Goal: Task Accomplishment & Management: Use online tool/utility

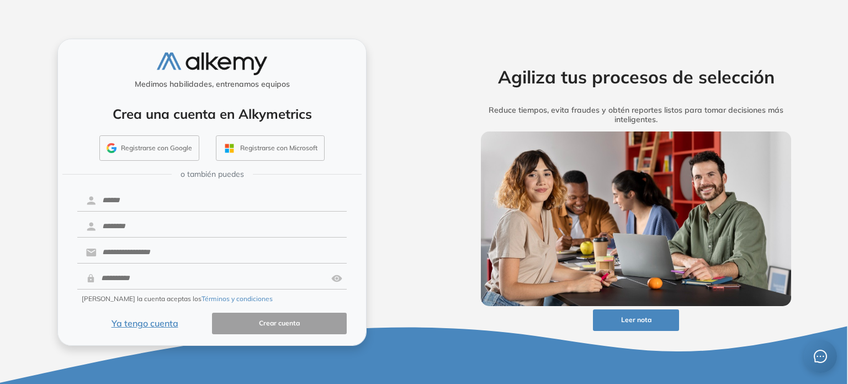
click at [173, 148] on button "Registrarse con Google" at bounding box center [149, 147] width 100 height 25
click at [139, 147] on button "Registrarse con Google" at bounding box center [149, 147] width 100 height 25
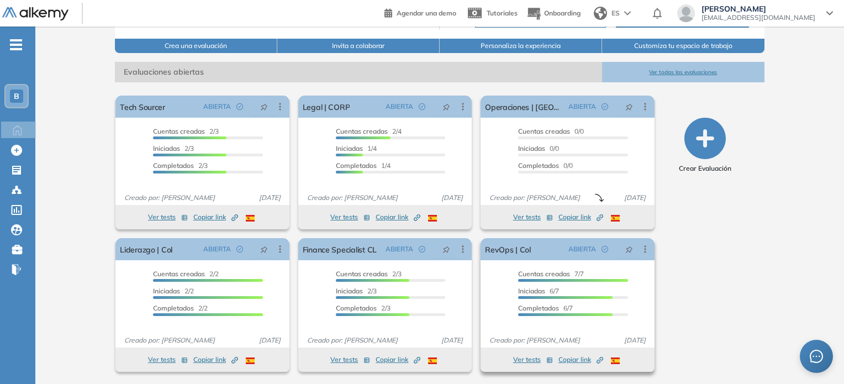
scroll to position [129, 0]
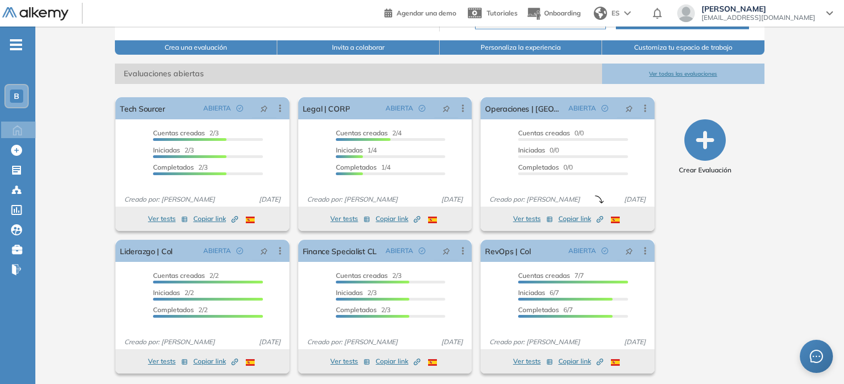
click at [423, 72] on button "Ver todas las evaluaciones" at bounding box center [683, 73] width 162 height 20
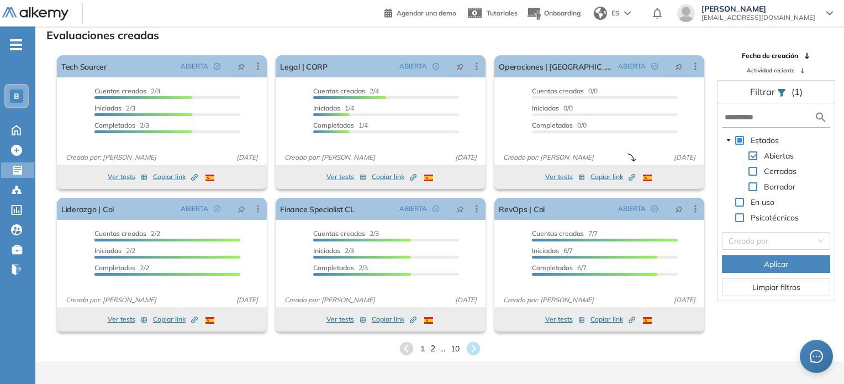
click at [423, 348] on span "2" at bounding box center [432, 348] width 5 height 13
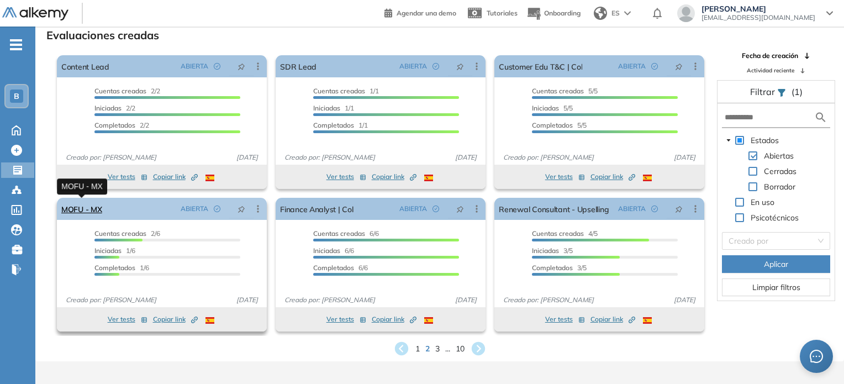
click at [93, 209] on link "MOFU - MX" at bounding box center [81, 209] width 41 height 22
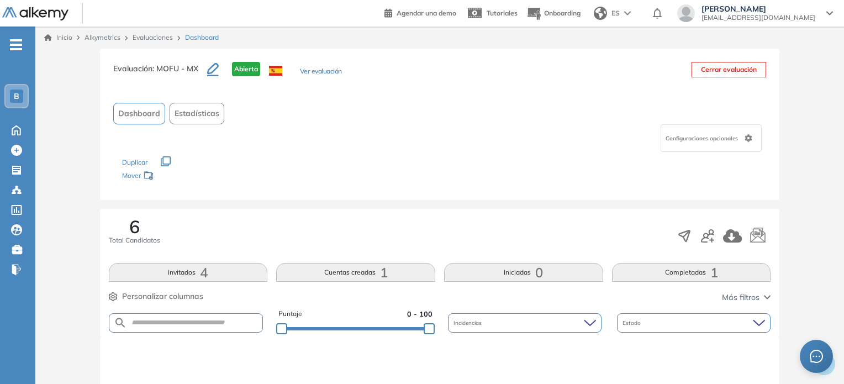
click at [334, 70] on button "Ver evaluación" at bounding box center [321, 72] width 42 height 12
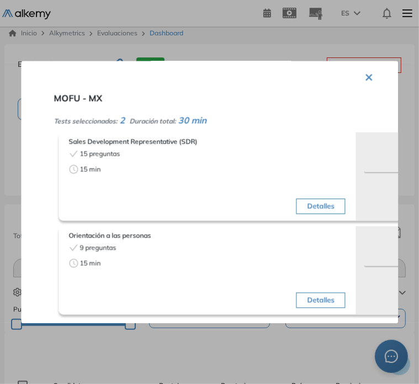
scroll to position [31, 0]
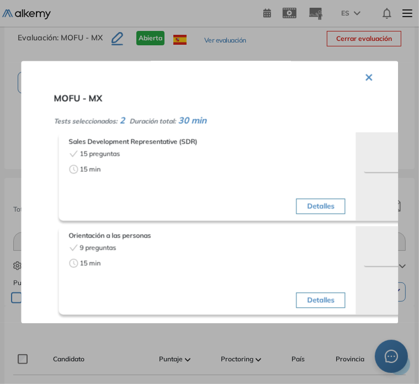
click at [365, 71] on button "×" at bounding box center [369, 76] width 9 height 22
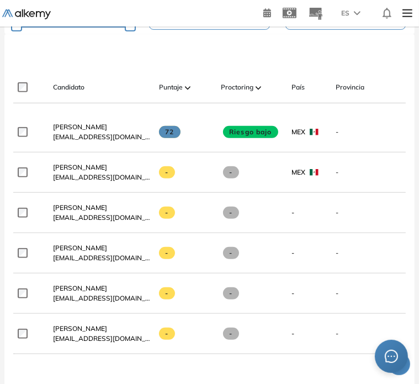
scroll to position [328, 0]
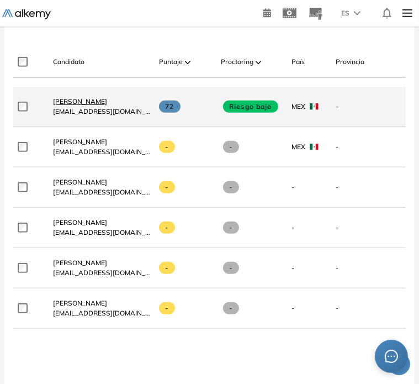
click at [75, 104] on span "Mauricio Pérez García" at bounding box center [80, 101] width 54 height 8
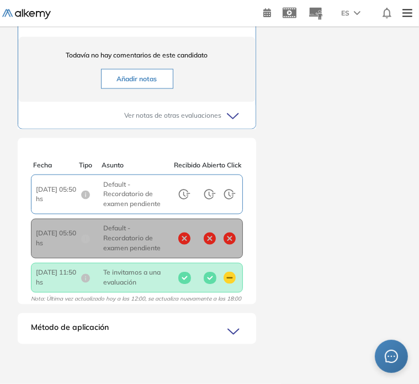
scroll to position [627, 0]
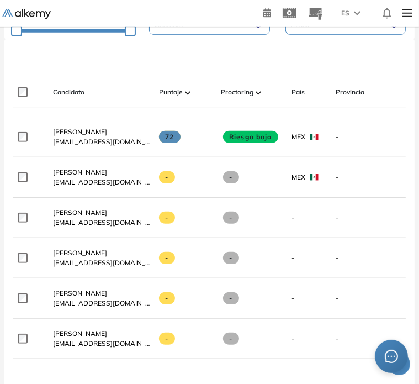
scroll to position [314, 0]
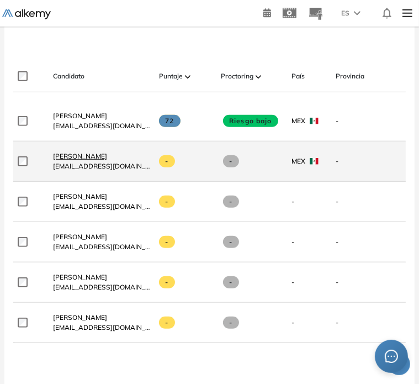
click at [73, 159] on span "Sofia Vicencio" at bounding box center [80, 156] width 54 height 8
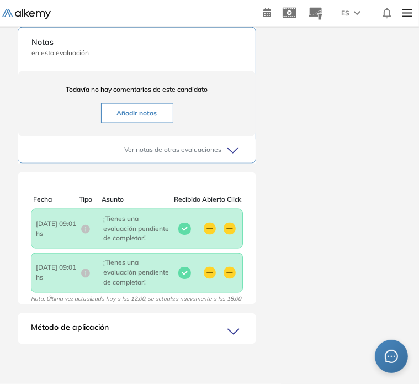
scroll to position [3, 0]
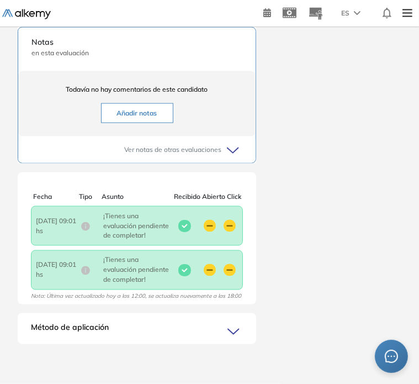
click at [231, 143] on icon at bounding box center [234, 150] width 15 height 15
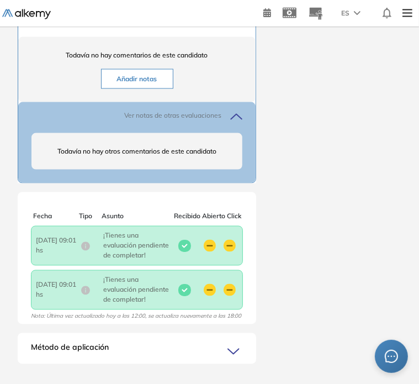
scroll to position [899, 0]
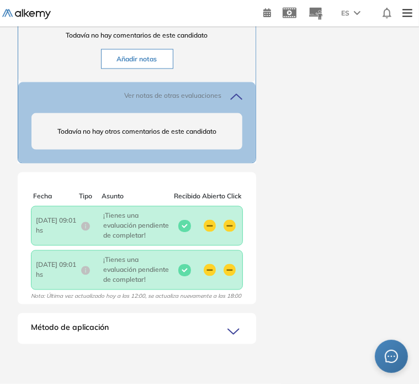
click at [240, 326] on icon at bounding box center [234, 331] width 15 height 15
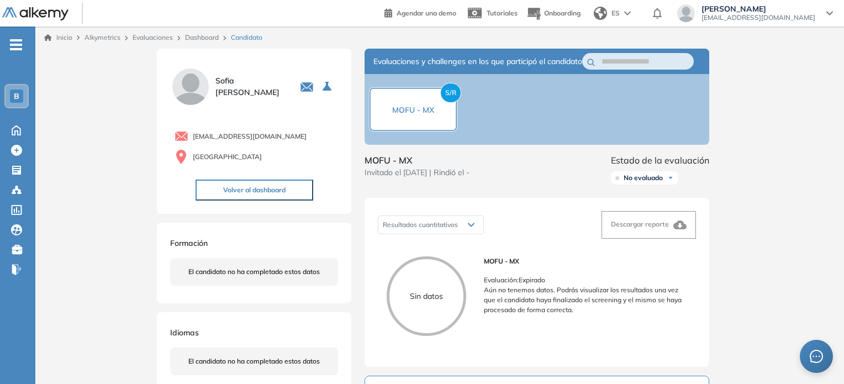
scroll to position [0, 0]
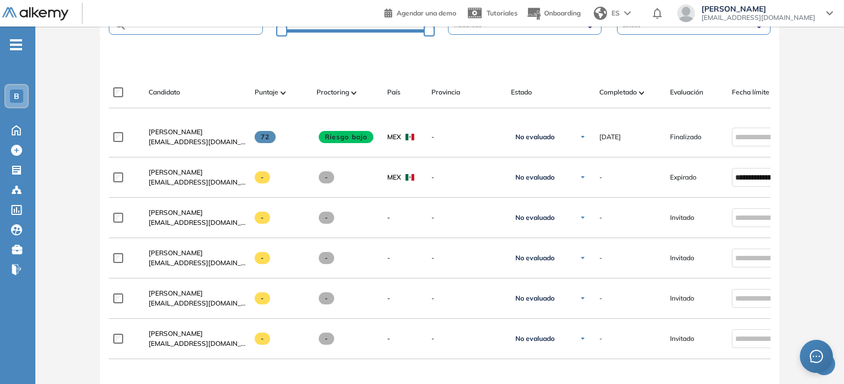
scroll to position [299, 0]
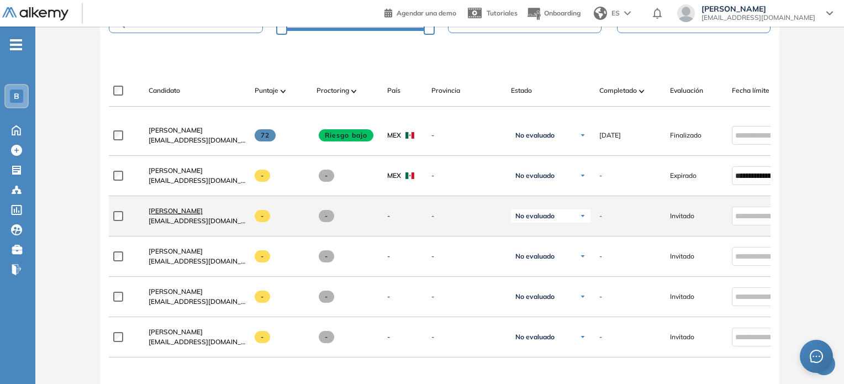
click at [157, 214] on span "Michelle Ripoll" at bounding box center [176, 210] width 54 height 8
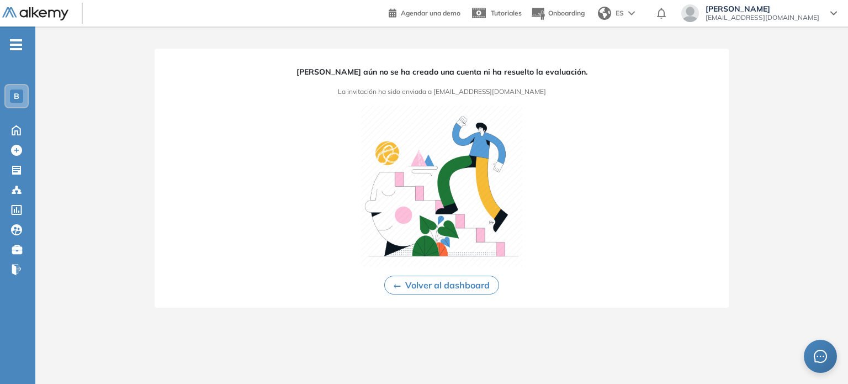
click at [423, 284] on button "Volver al dashboard" at bounding box center [441, 284] width 115 height 19
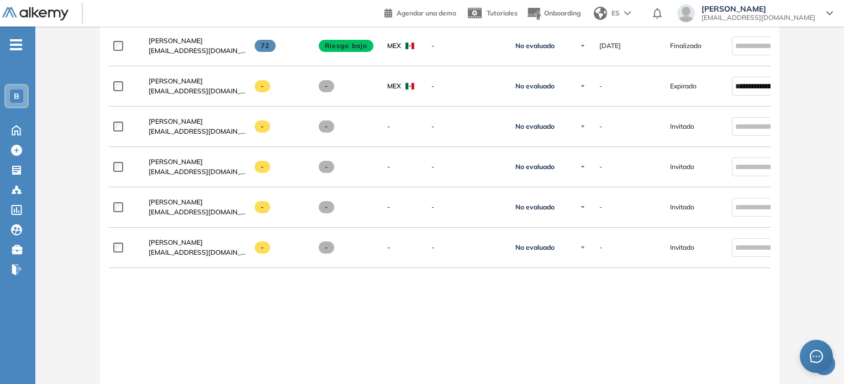
scroll to position [393, 0]
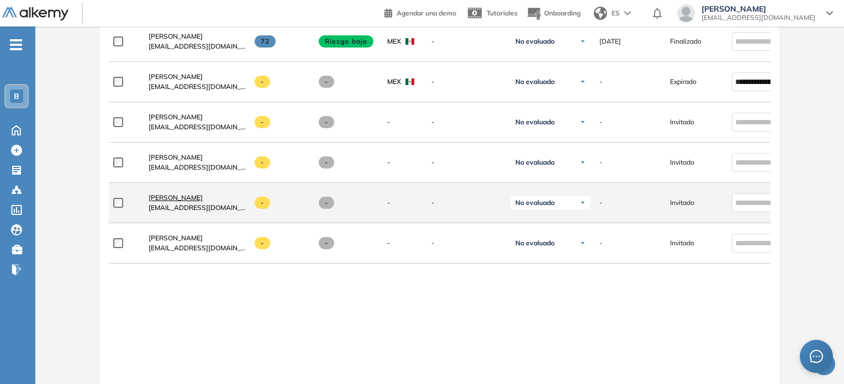
click at [167, 200] on span "Alejandra Bonilla" at bounding box center [176, 197] width 54 height 8
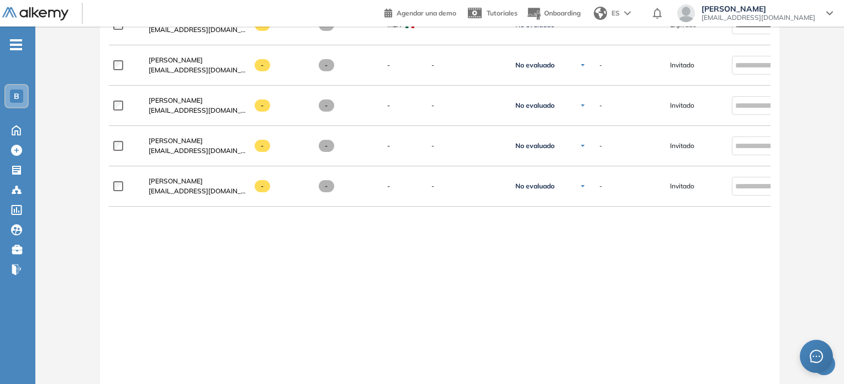
scroll to position [450, 0]
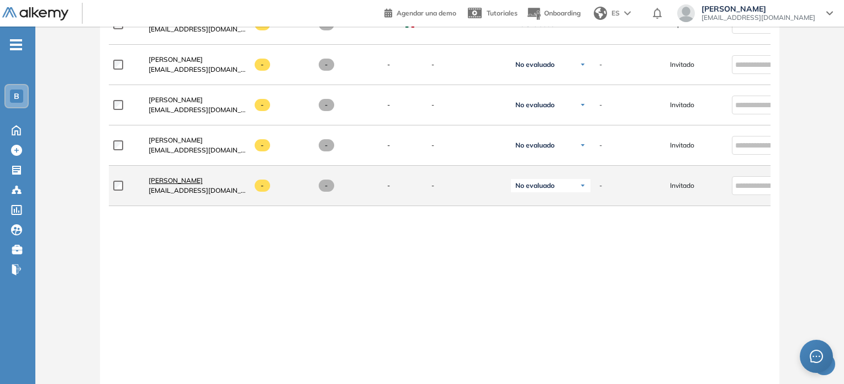
click at [158, 182] on span "Tifany Jiménez" at bounding box center [176, 180] width 54 height 8
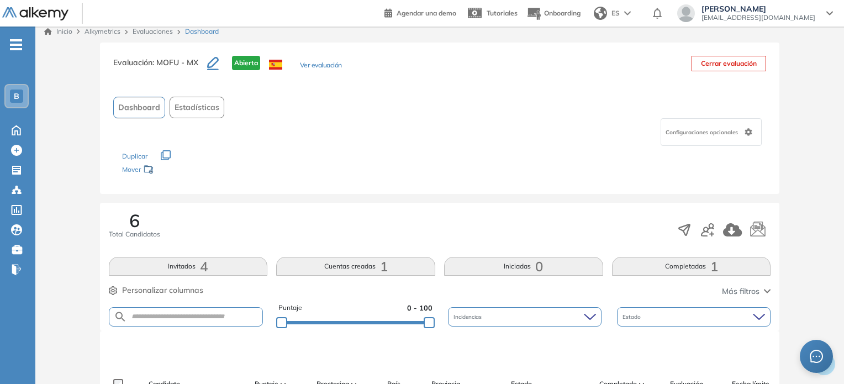
scroll to position [7, 0]
click at [215, 60] on icon "button" at bounding box center [213, 62] width 12 height 13
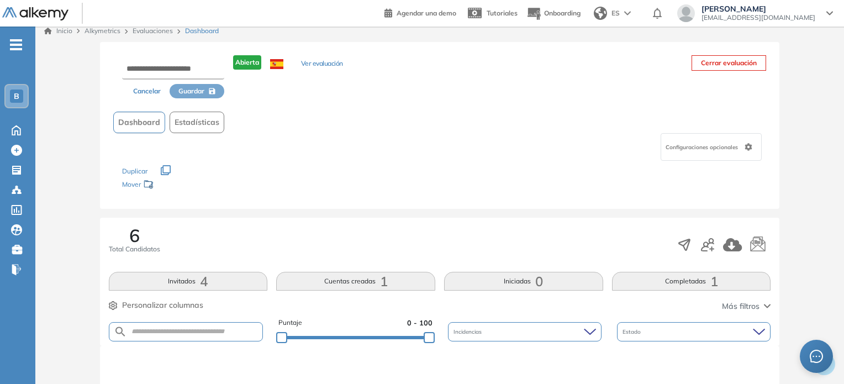
click at [315, 61] on button "Ver evaluación" at bounding box center [322, 65] width 42 height 12
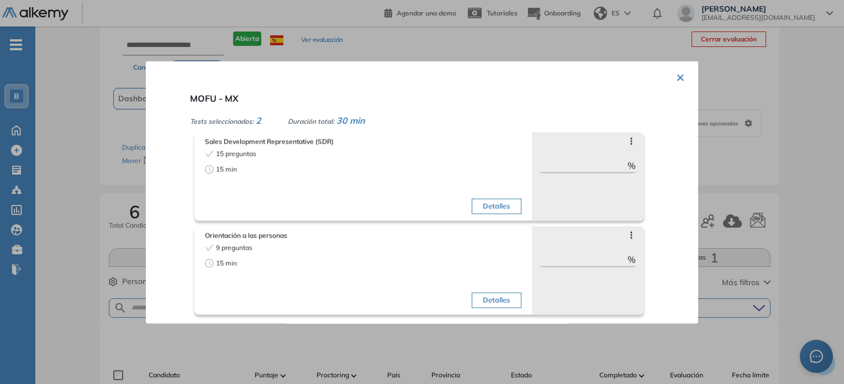
scroll to position [31, 0]
click at [423, 142] on icon at bounding box center [631, 140] width 9 height 9
click at [423, 113] on div "Tests seleccionados: 2 Duración total: 30 min" at bounding box center [435, 119] width 490 height 13
click at [423, 79] on div "× MOFU - MX Tests seleccionados: 2 Duración total: 30 min Sales Development Rep…" at bounding box center [422, 192] width 552 height 262
click at [423, 77] on button "×" at bounding box center [680, 76] width 9 height 22
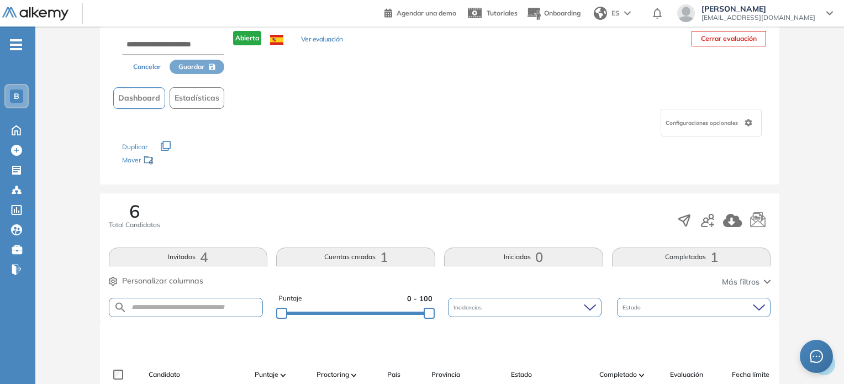
click at [423, 15] on icon at bounding box center [657, 13] width 9 height 11
click at [423, 37] on link "Configuraciones" at bounding box center [667, 35] width 74 height 9
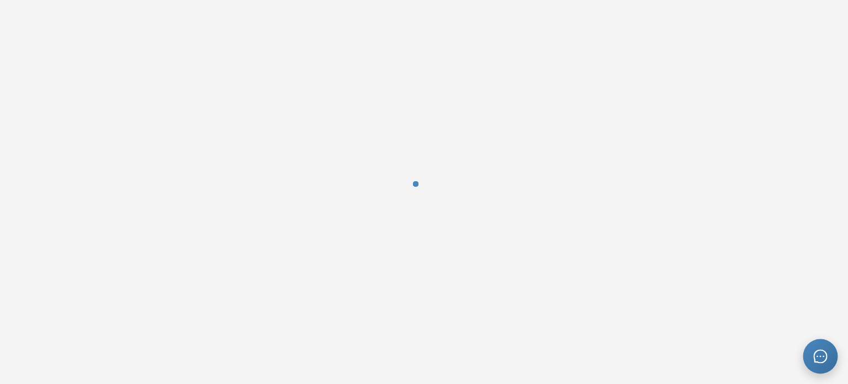
click at [830, 359] on div at bounding box center [820, 356] width 33 height 33
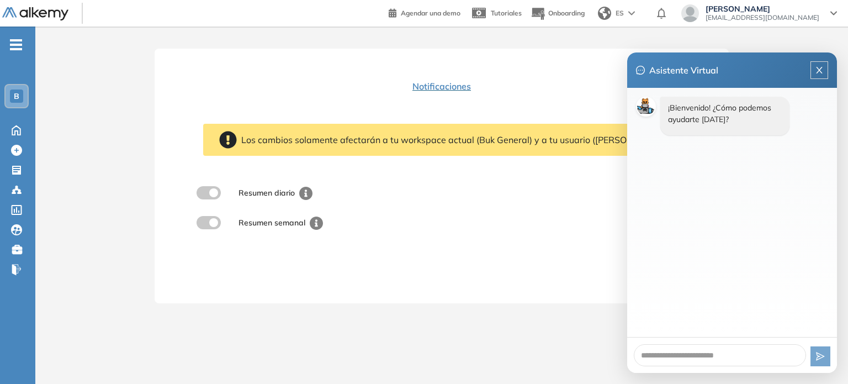
click at [742, 352] on textarea at bounding box center [720, 355] width 172 height 22
type textarea "*"
type textarea "**"
type textarea "***"
type textarea "****"
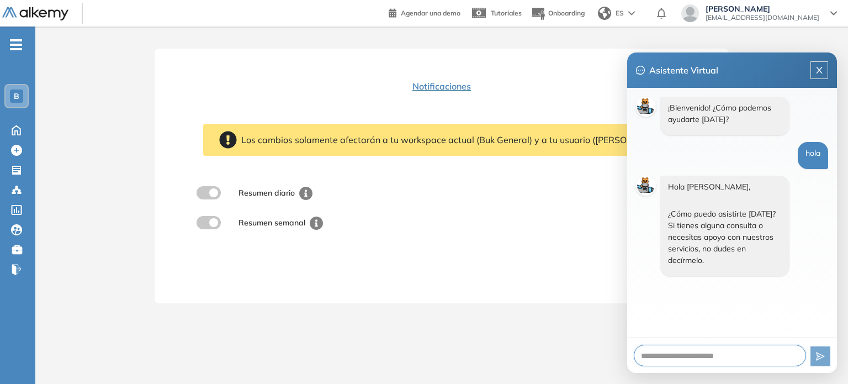
click at [686, 362] on textarea at bounding box center [720, 355] width 172 height 22
type textarea "*"
type textarea "**"
type textarea "***"
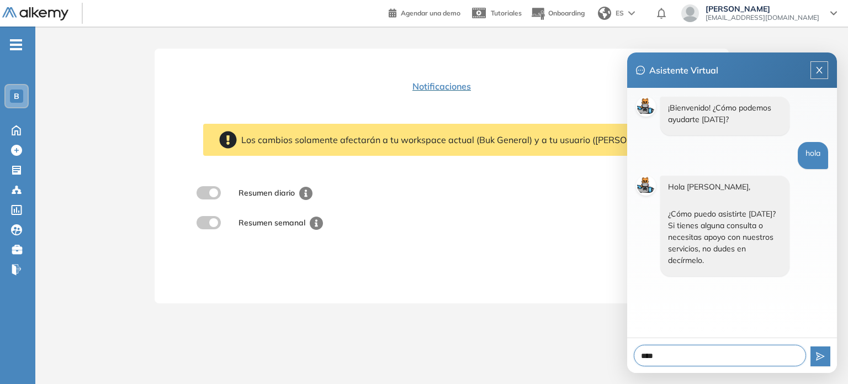
type textarea "*****"
type textarea "******"
type textarea "*******"
type textarea "********"
type textarea "*********"
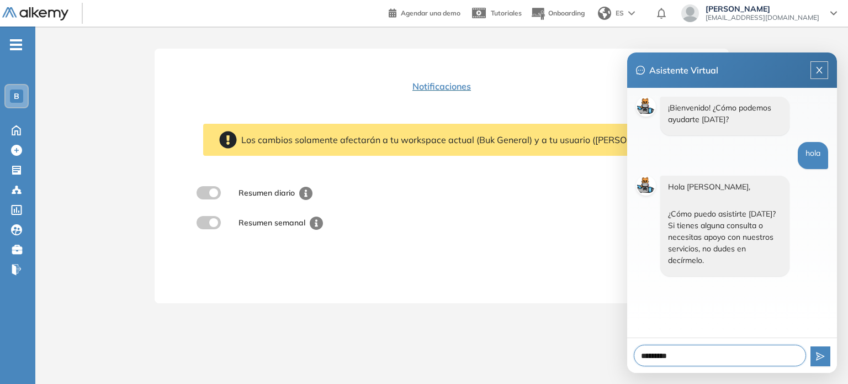
type textarea "**********"
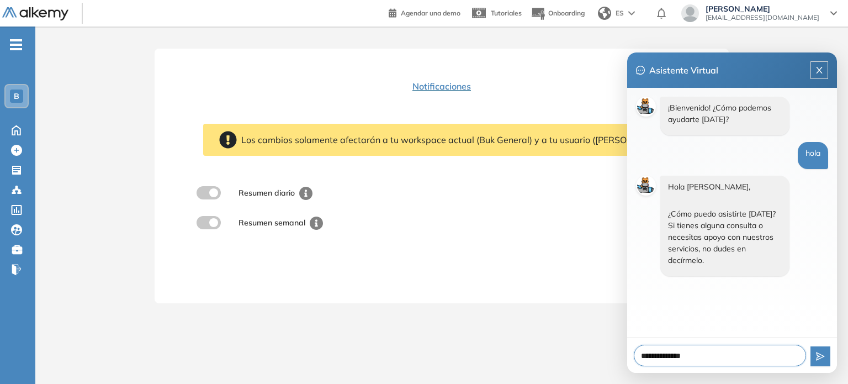
type textarea "**********"
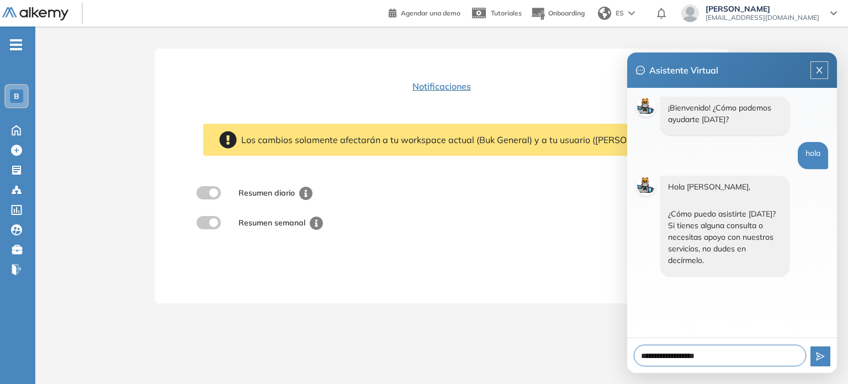
type textarea "**********"
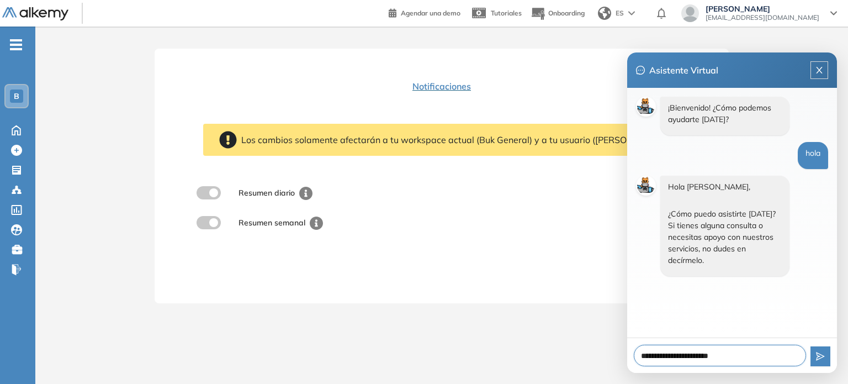
type textarea "**********"
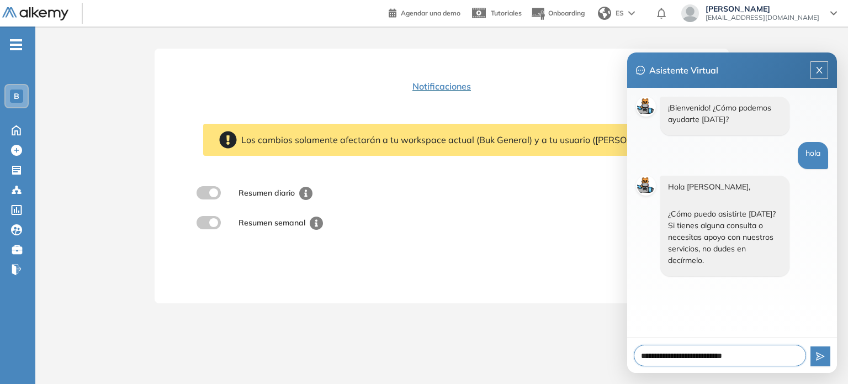
type textarea "**********"
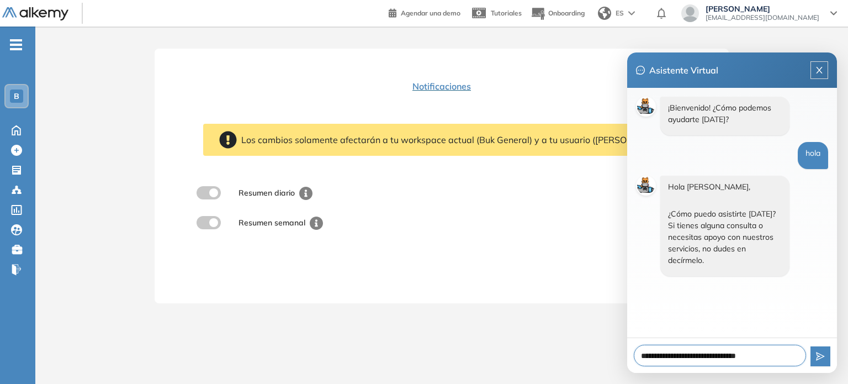
type textarea "**********"
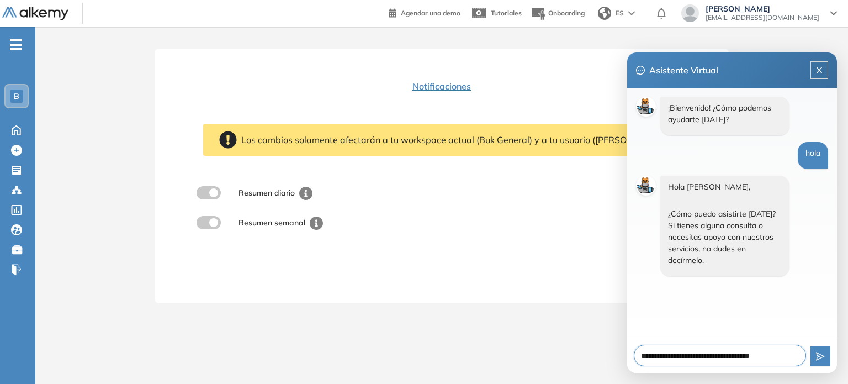
type textarea "**********"
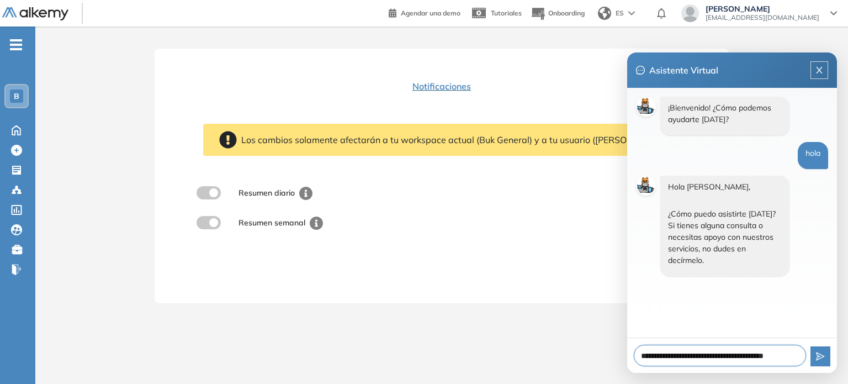
type textarea "**********"
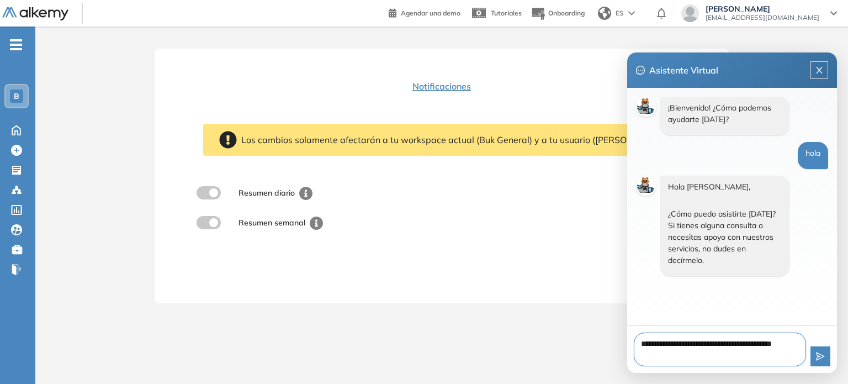
type textarea "**********"
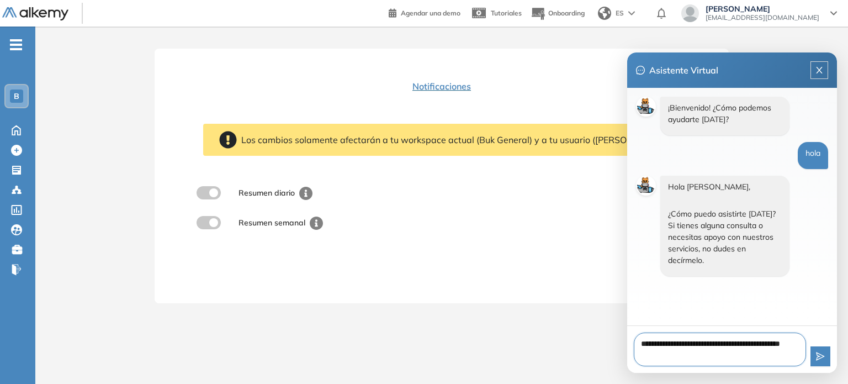
type textarea "**********"
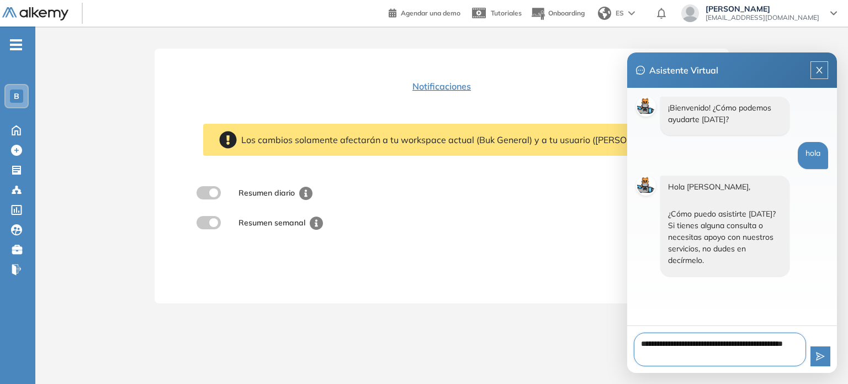
type textarea "**********"
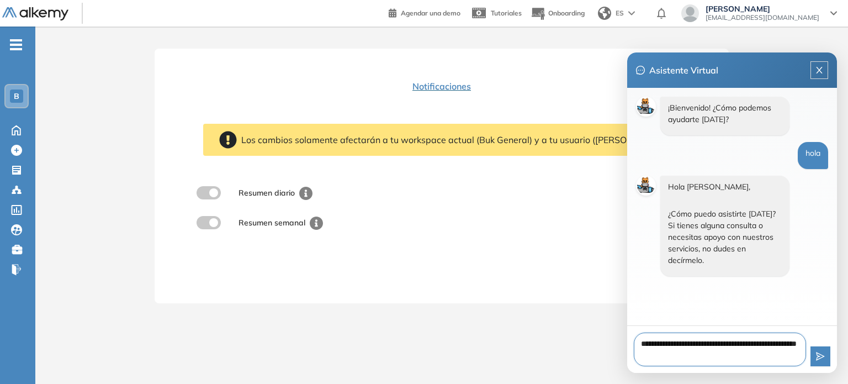
type textarea "**********"
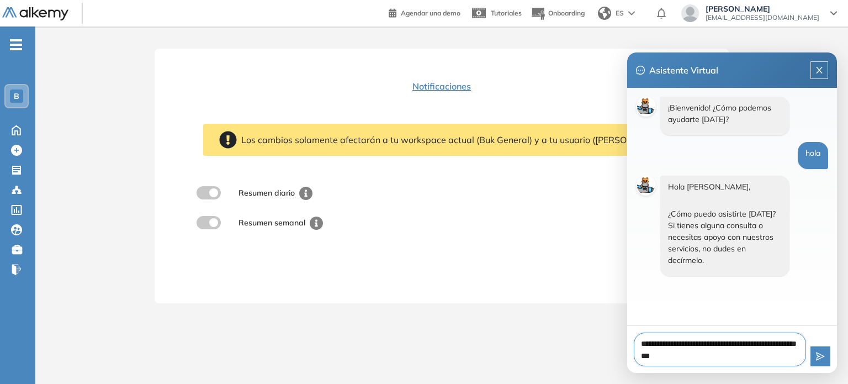
type textarea "**********"
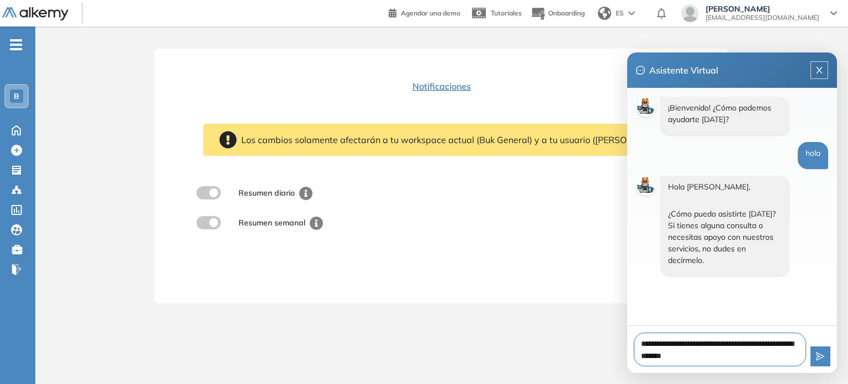
type textarea "**********"
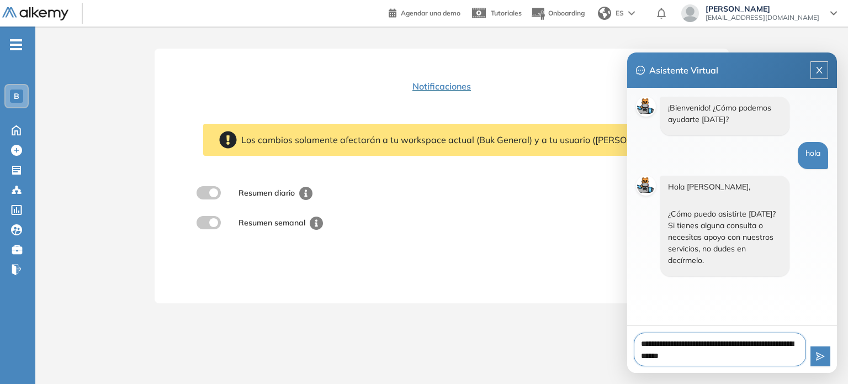
type textarea "**********"
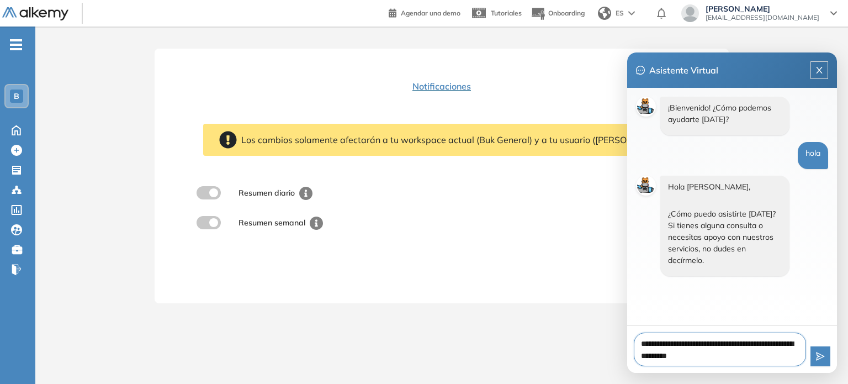
type textarea "**********"
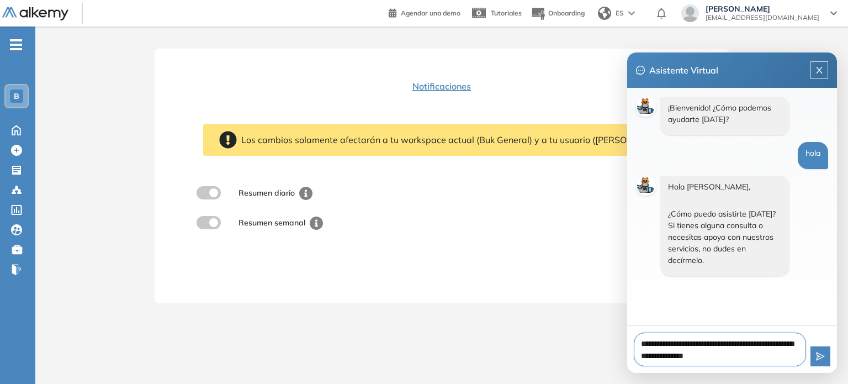
type textarea "**********"
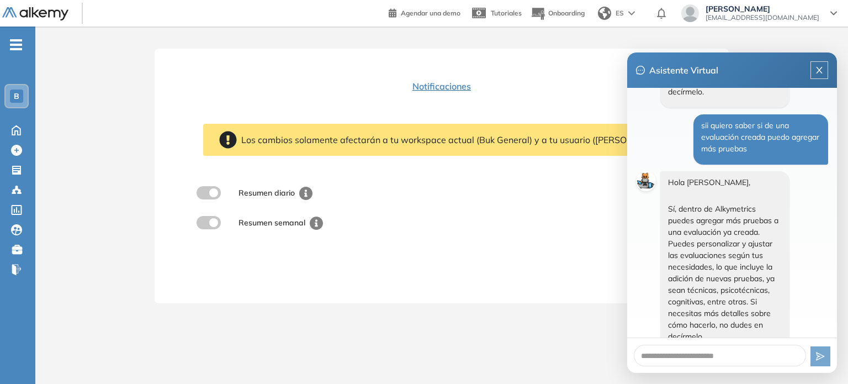
scroll to position [199, 0]
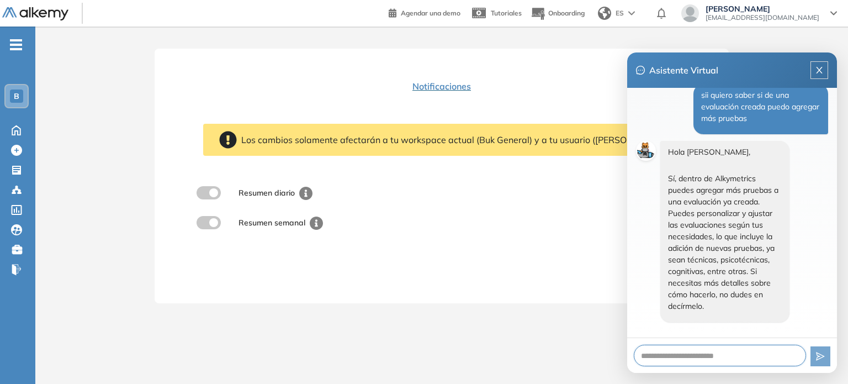
click at [753, 347] on textarea at bounding box center [720, 355] width 172 height 22
type textarea "*"
type textarea "**"
type textarea "***"
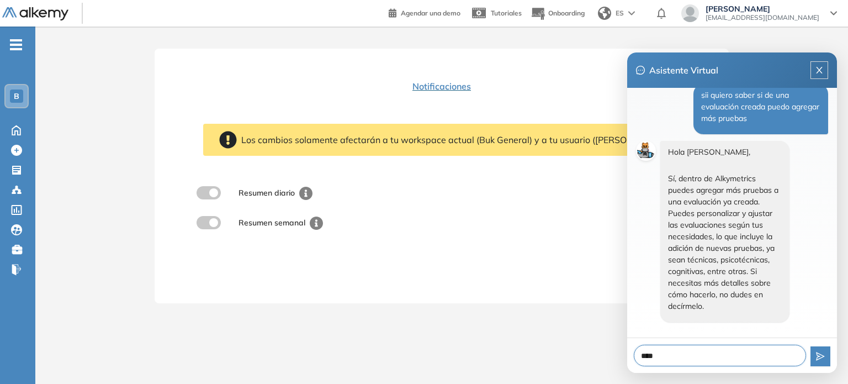
type textarea "*****"
type textarea "******"
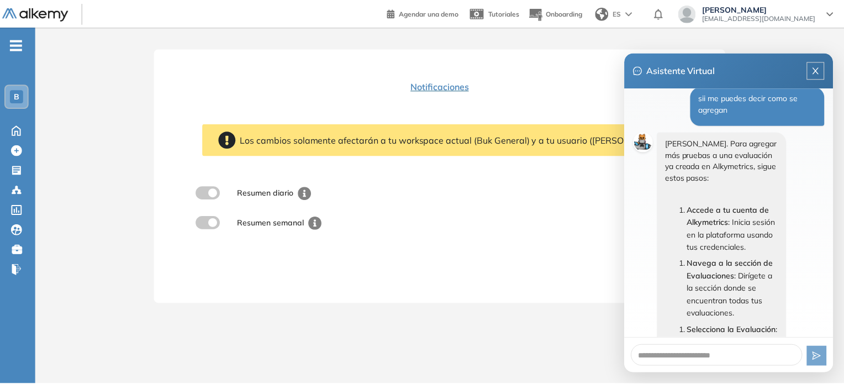
scroll to position [440, 0]
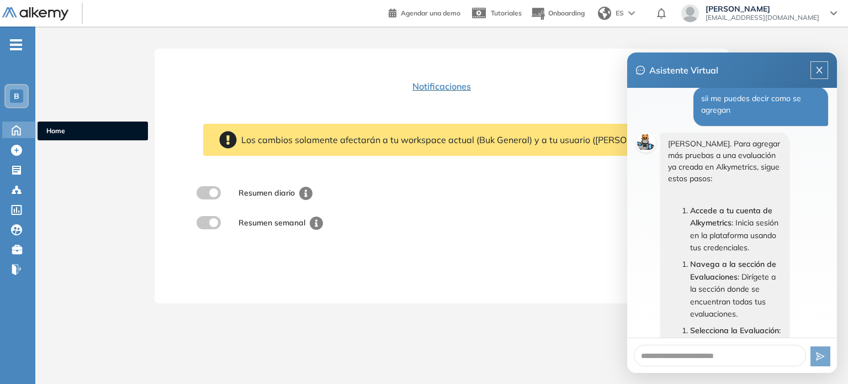
click at [15, 133] on icon at bounding box center [16, 129] width 8 height 9
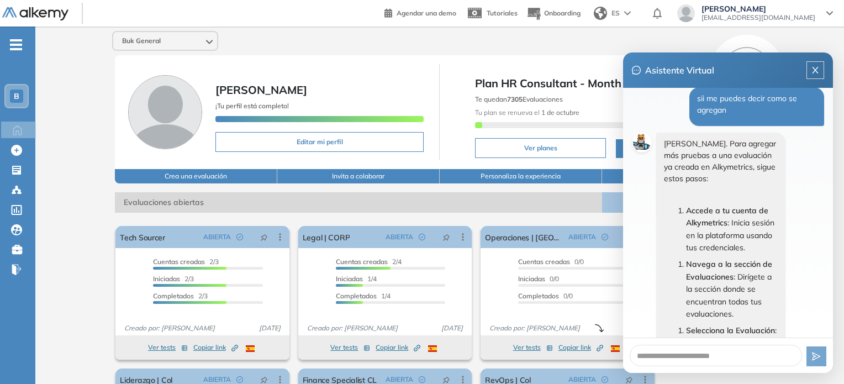
click at [165, 40] on div "Buk General" at bounding box center [165, 41] width 104 height 18
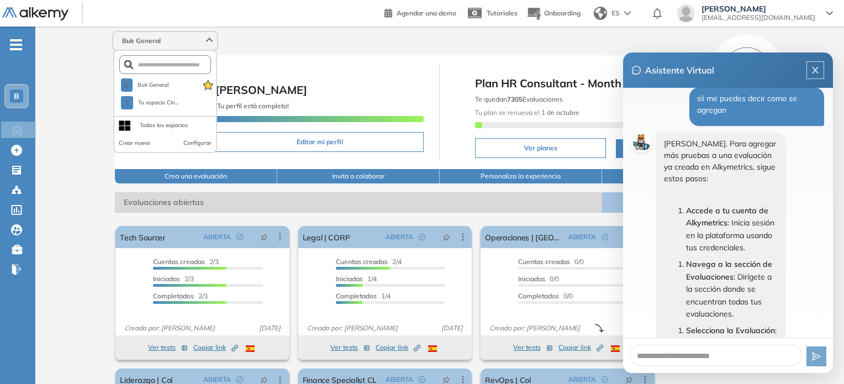
click at [181, 72] on form at bounding box center [165, 64] width 92 height 19
click at [178, 70] on form at bounding box center [165, 64] width 92 height 19
click at [173, 68] on form at bounding box center [165, 64] width 92 height 19
click at [162, 61] on input "text" at bounding box center [167, 65] width 69 height 8
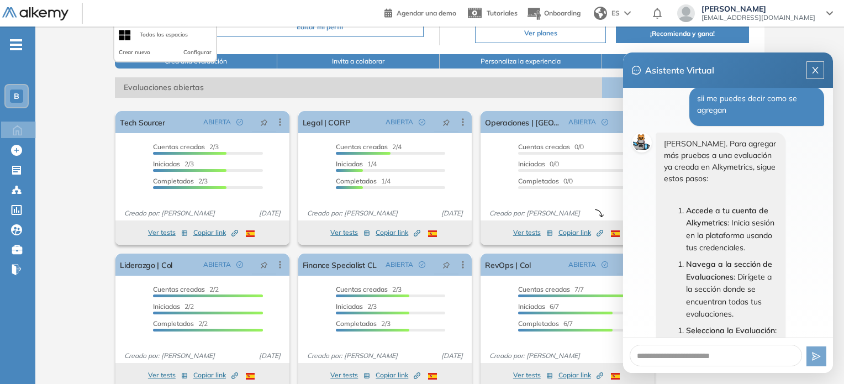
scroll to position [130, 0]
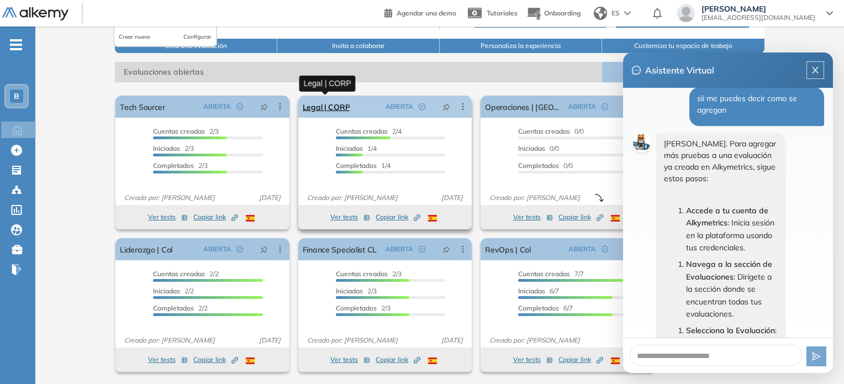
click at [336, 109] on link "Legal | CORP" at bounding box center [326, 107] width 47 height 22
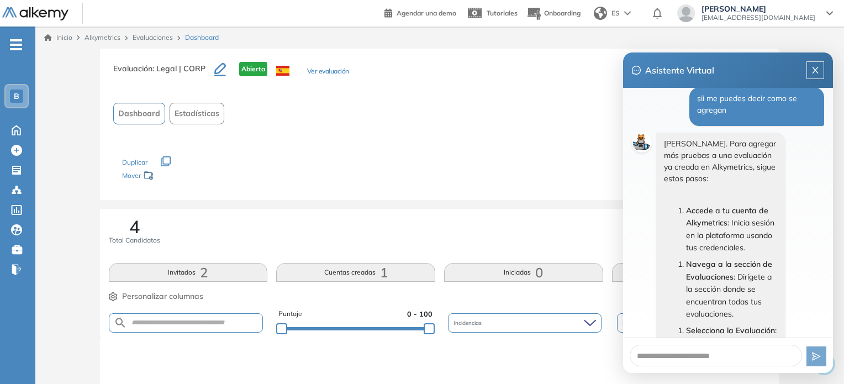
click at [320, 72] on button "Ver evaluación" at bounding box center [328, 72] width 42 height 12
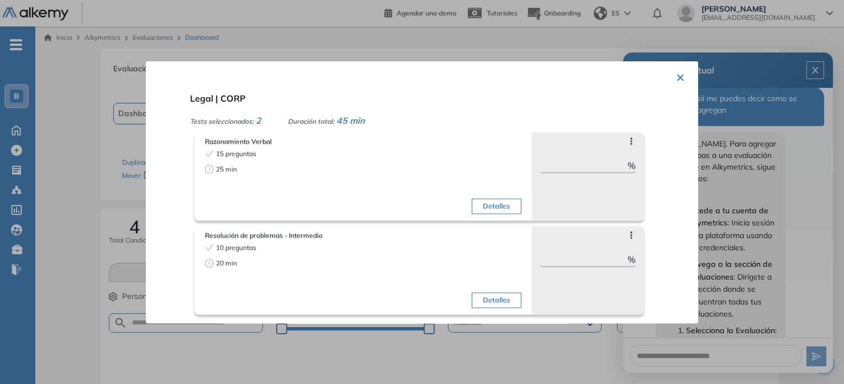
click at [113, 182] on div at bounding box center [422, 192] width 844 height 384
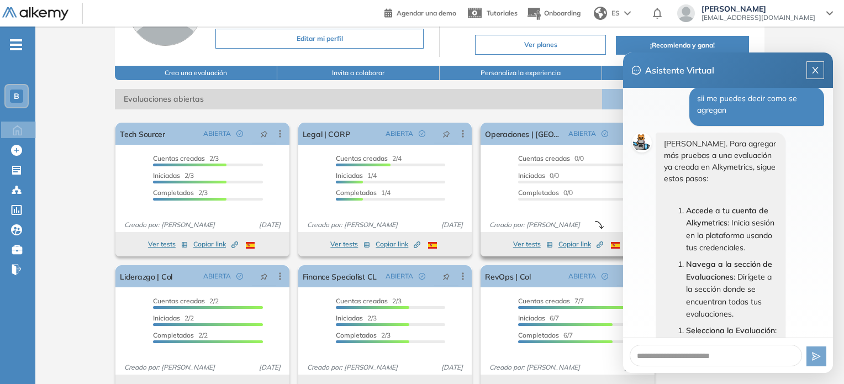
scroll to position [130, 0]
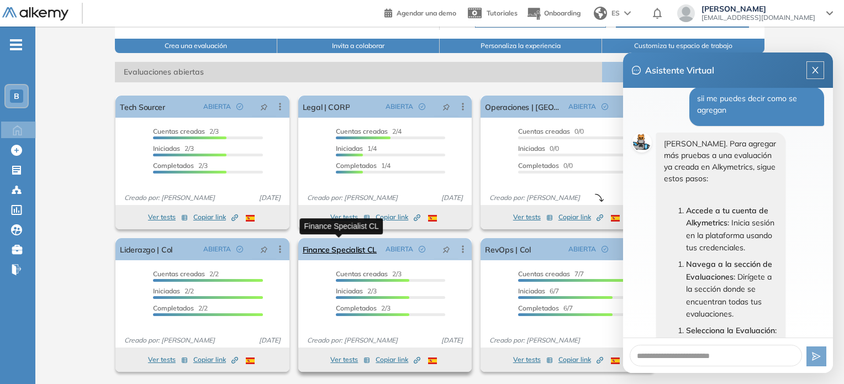
click at [331, 252] on link "Finance Specialist CL" at bounding box center [340, 249] width 74 height 22
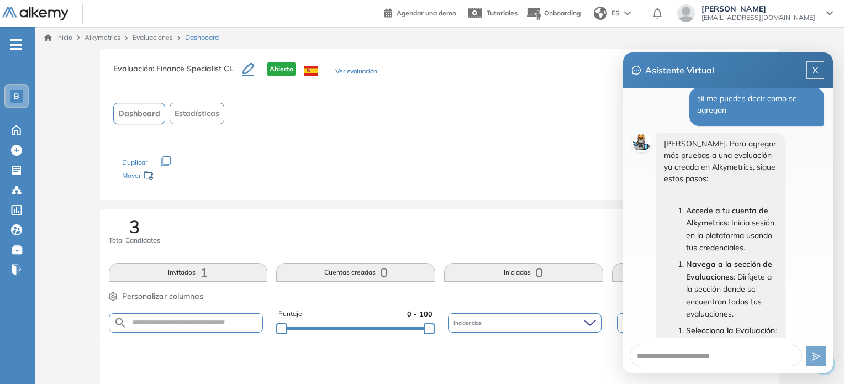
click at [363, 66] on div "Evaluación : Finance Specialist CL Abierta Ver evaluación" at bounding box center [245, 76] width 264 height 28
click at [364, 71] on button "Ver evaluación" at bounding box center [356, 72] width 42 height 12
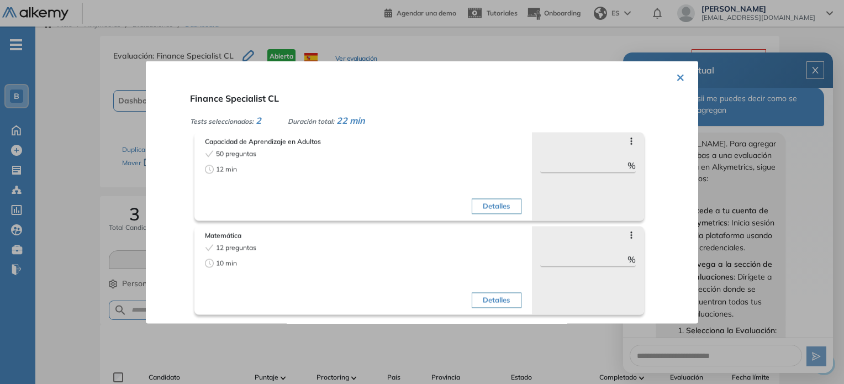
scroll to position [12, 0]
click at [94, 147] on div at bounding box center [422, 192] width 844 height 384
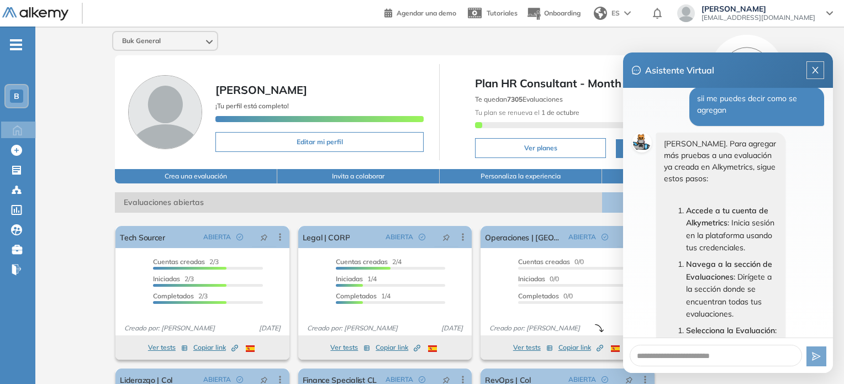
click at [176, 38] on div "Buk General" at bounding box center [165, 41] width 104 height 18
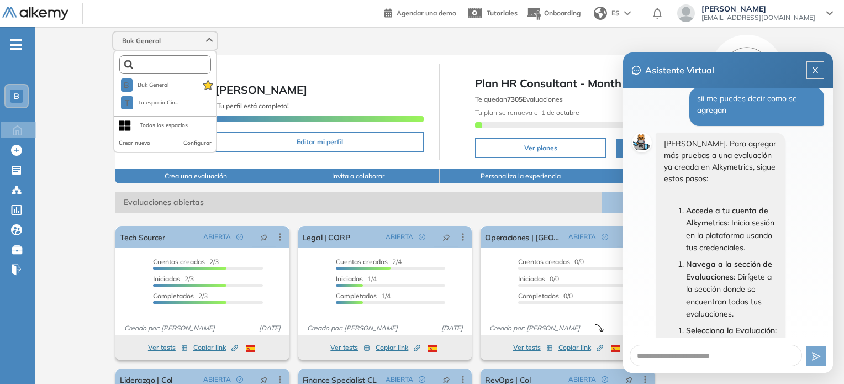
click at [175, 62] on input "text" at bounding box center [167, 65] width 69 height 8
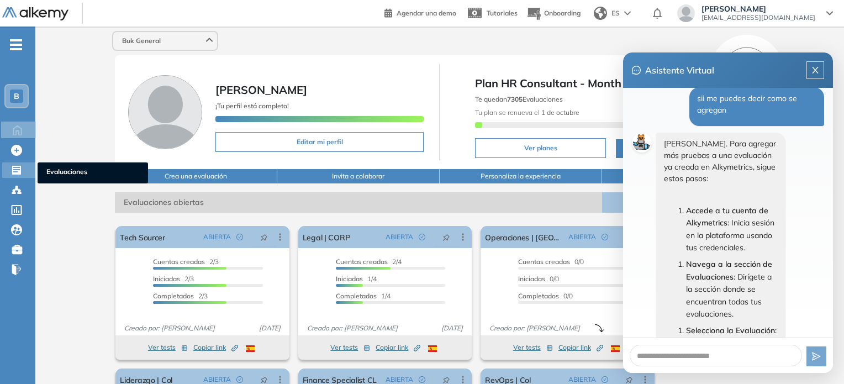
click at [12, 169] on icon at bounding box center [16, 170] width 9 height 9
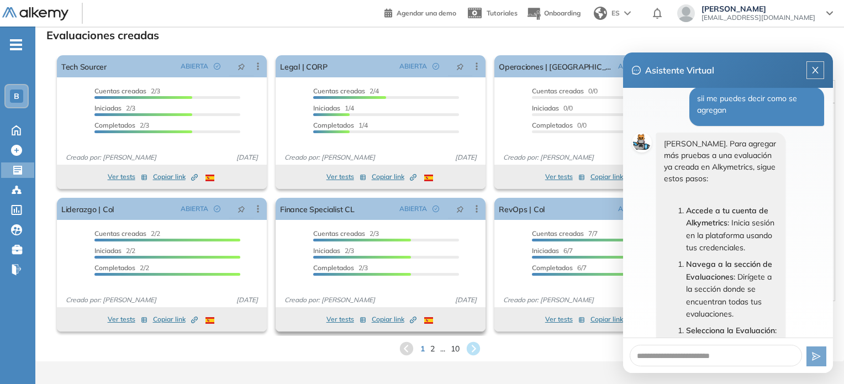
scroll to position [26, 0]
click at [475, 349] on icon at bounding box center [473, 349] width 18 height 18
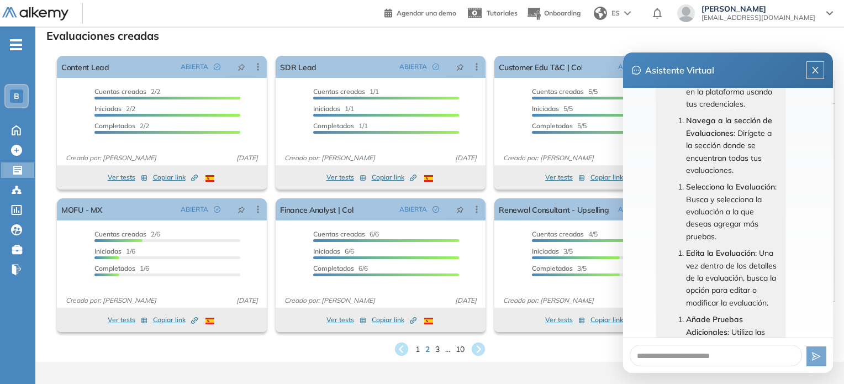
scroll to position [585, 0]
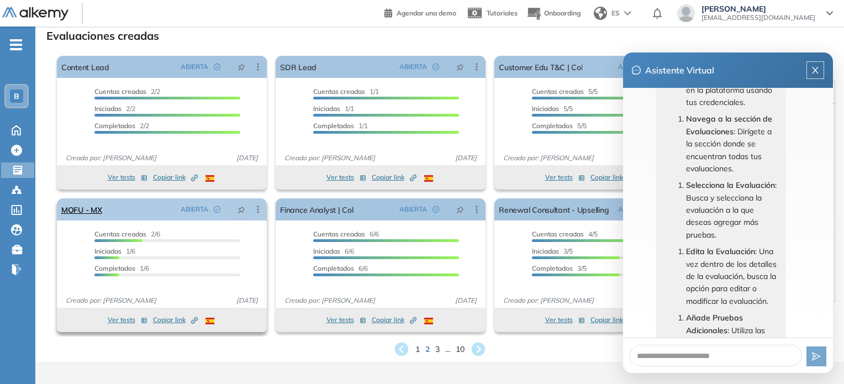
click at [257, 207] on icon at bounding box center [257, 209] width 11 height 11
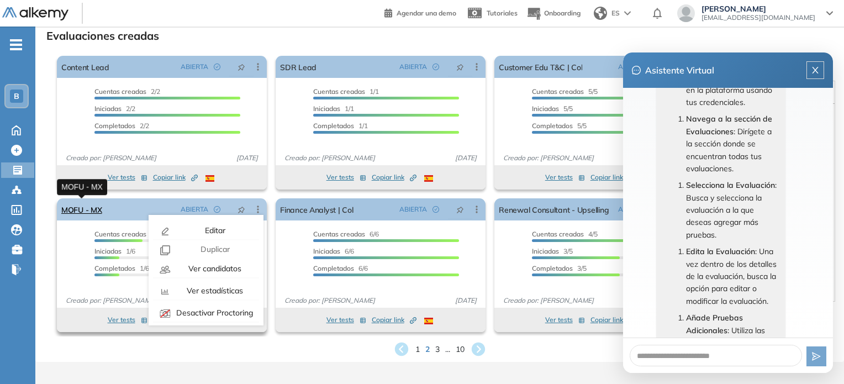
click at [94, 206] on link "MOFU - MX" at bounding box center [81, 209] width 41 height 22
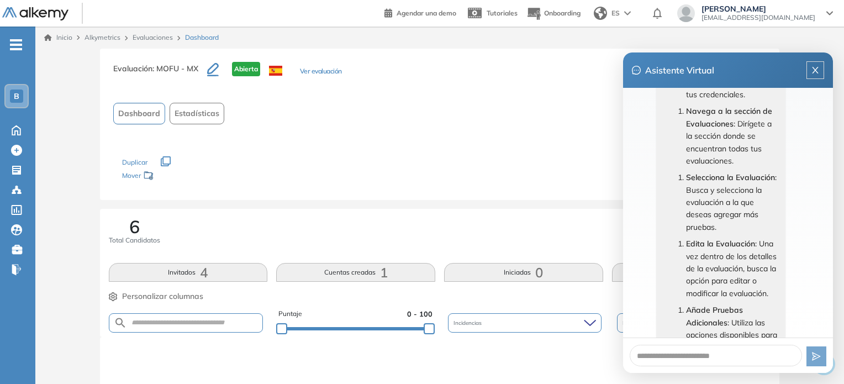
scroll to position [594, 0]
click at [214, 68] on icon "button" at bounding box center [213, 69] width 12 height 13
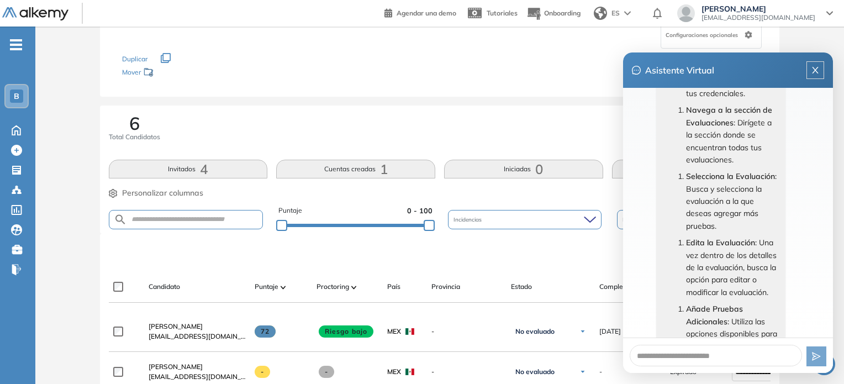
scroll to position [119, 0]
click at [704, 40] on div "Configuraciones opcionales" at bounding box center [710, 34] width 101 height 28
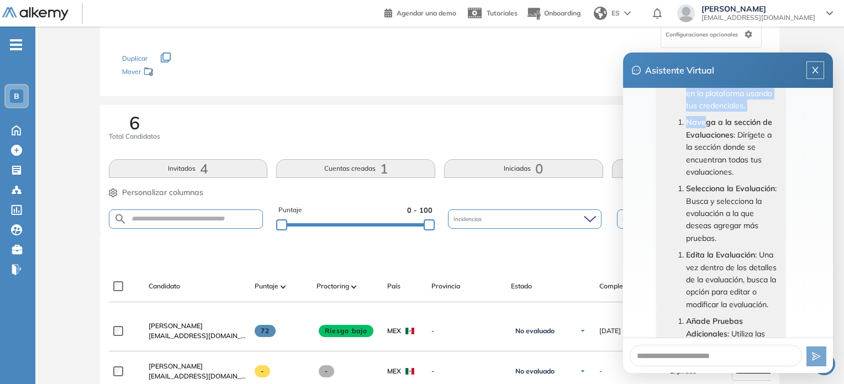
drag, startPoint x: 720, startPoint y: 67, endPoint x: 703, endPoint y: 117, distance: 52.9
click at [703, 117] on div "Asistente Virtual ¡Bienvenido! ¿Cómo podemos ayudarte hoy? hola Hola Cintya, ¿C…" at bounding box center [728, 212] width 210 height 320
click at [722, 72] on div "Asistente Virtual" at bounding box center [728, 69] width 210 height 35
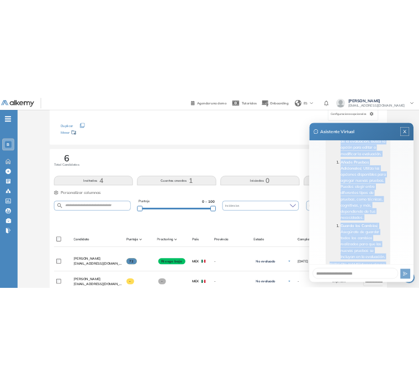
scroll to position [851, 0]
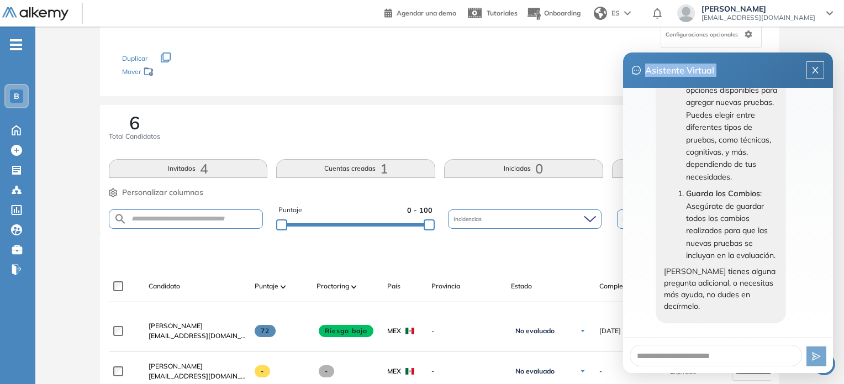
drag, startPoint x: 678, startPoint y: 191, endPoint x: 791, endPoint y: 373, distance: 214.0
click at [791, 373] on div "Asistente Virtual ¡Bienvenido! ¿Cómo podemos ayudarte hoy? hola Hola Cintya, ¿C…" at bounding box center [728, 212] width 210 height 320
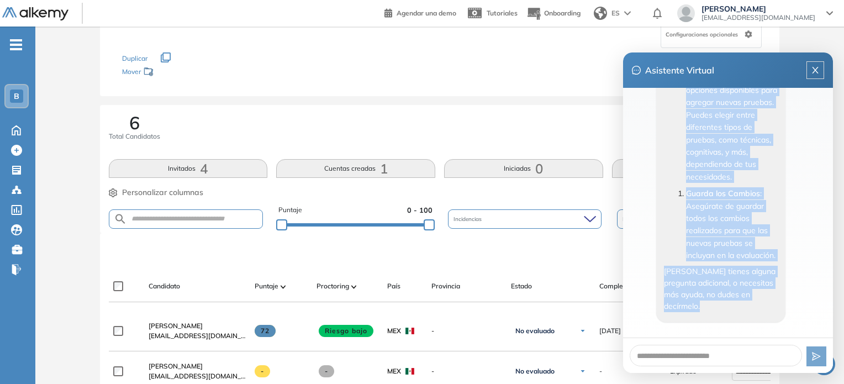
copy div "Edita la Evaluación : Una vez dentro de los detalles de la evaluación, busca la…"
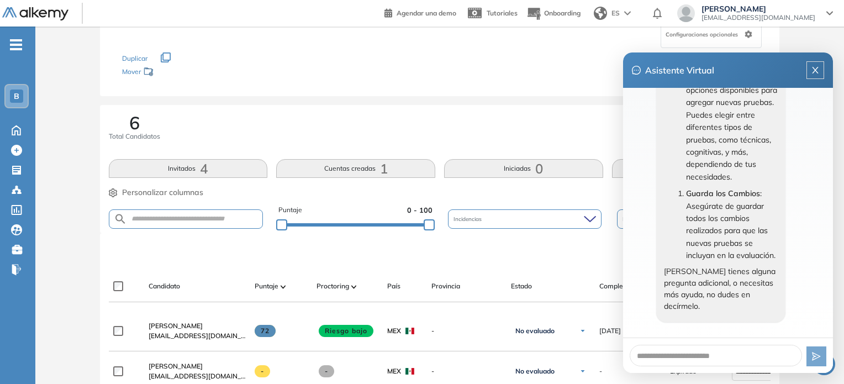
click at [345, 66] on div "Los siguientes tests ya no están disponibles o tienen una nueva versión Revisa …" at bounding box center [439, 65] width 635 height 35
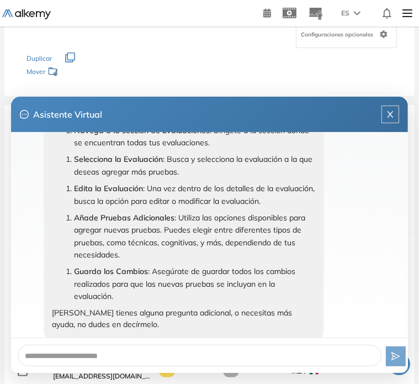
scroll to position [437, 0]
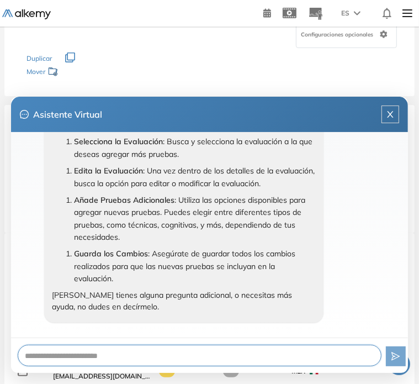
click at [174, 349] on textarea at bounding box center [200, 355] width 364 height 22
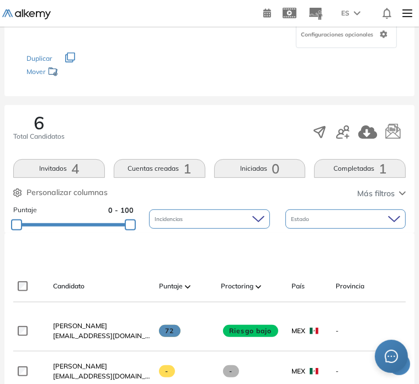
scroll to position [117, 0]
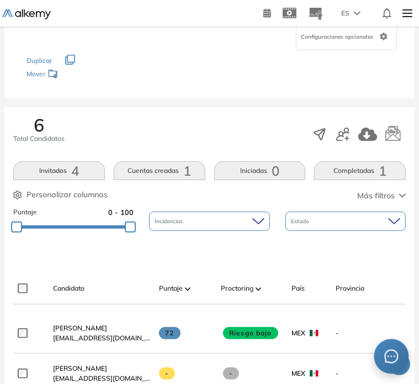
click at [393, 369] on div at bounding box center [391, 356] width 33 height 33
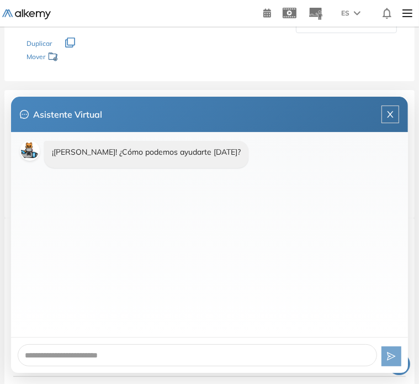
scroll to position [98, 0]
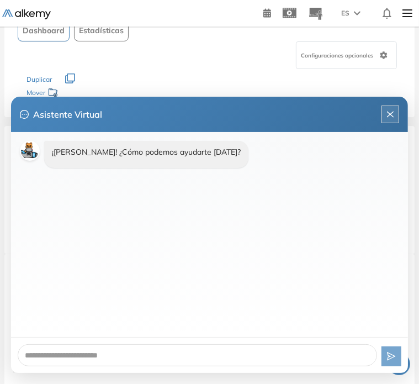
click at [387, 119] on icon "close" at bounding box center [390, 114] width 9 height 9
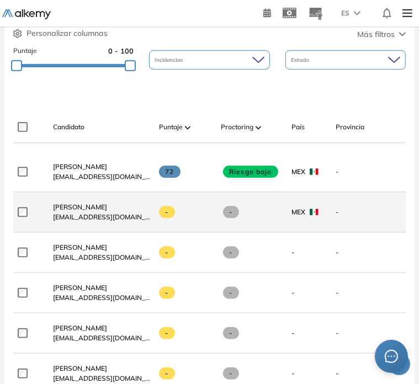
scroll to position [279, 0]
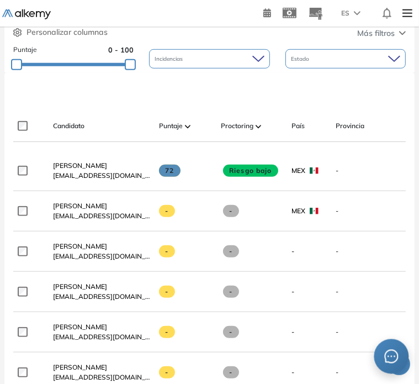
click at [386, 363] on icon "message" at bounding box center [391, 355] width 13 height 13
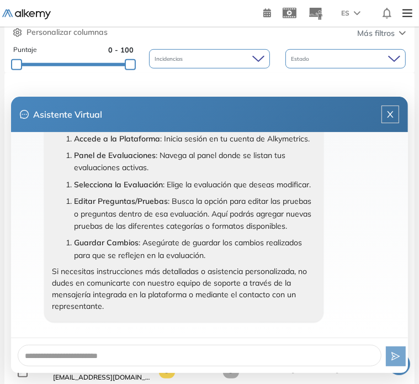
scroll to position [75, 0]
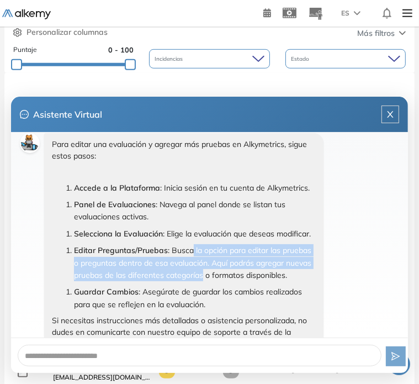
drag, startPoint x: 187, startPoint y: 249, endPoint x: 198, endPoint y: 272, distance: 24.9
click at [198, 272] on span ": Busca la opción para editar las pruebas o preguntas dentro de esa evaluación.…" at bounding box center [192, 262] width 237 height 35
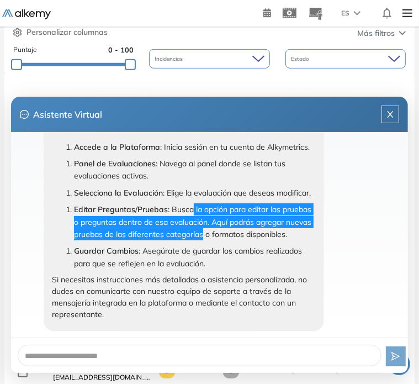
scroll to position [117, 0]
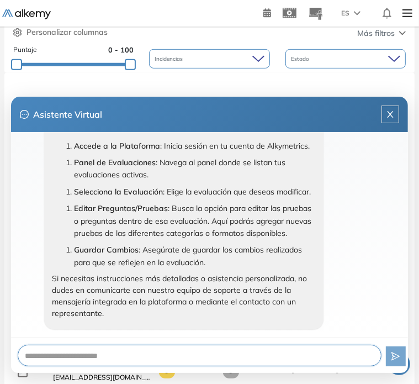
click at [203, 351] on textarea at bounding box center [200, 355] width 364 height 22
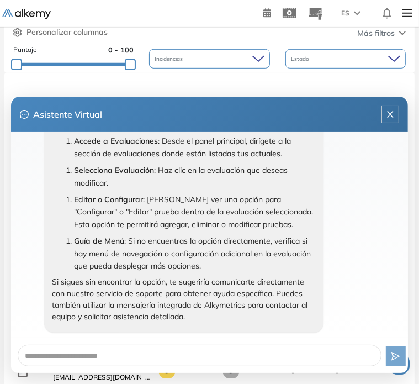
scroll to position [418, 0]
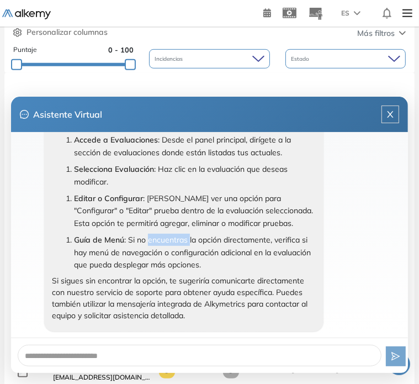
drag, startPoint x: 142, startPoint y: 238, endPoint x: 185, endPoint y: 246, distance: 43.7
click at [185, 246] on li "Guía de Menú : Si no encuentras la opción directamente, verifica si hay menú de…" at bounding box center [195, 252] width 242 height 37
click at [173, 238] on span ": Si no encuentras la opción directamente, verifica si hay menú de navegación o…" at bounding box center [192, 252] width 237 height 35
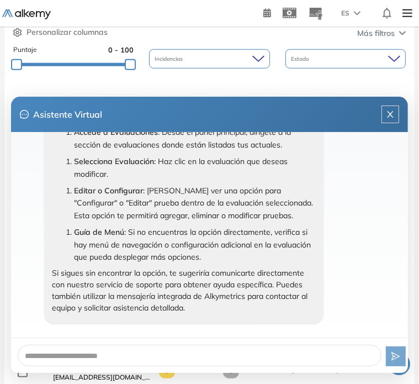
scroll to position [428, 0]
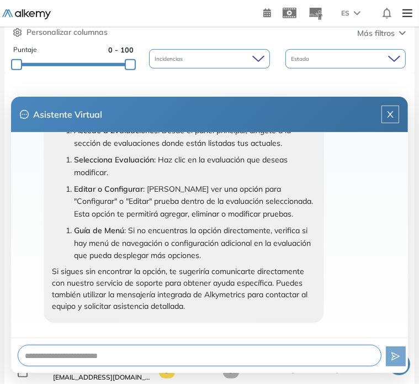
click at [168, 348] on textarea at bounding box center [200, 355] width 364 height 22
click at [184, 348] on textarea at bounding box center [200, 355] width 364 height 22
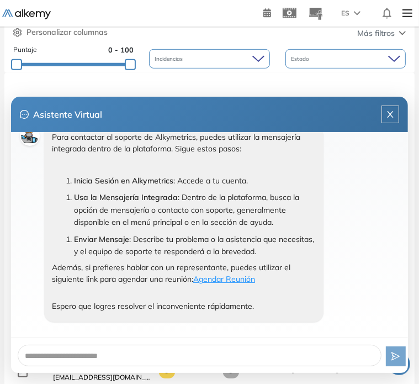
scroll to position [657, 0]
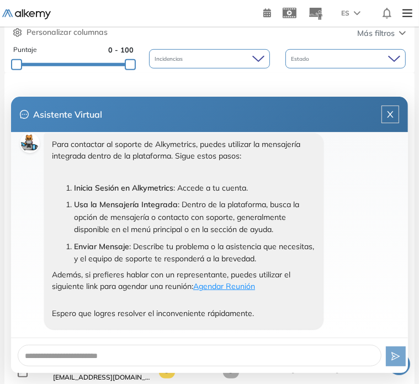
click at [223, 287] on link "Agendar Reunión" at bounding box center [224, 286] width 62 height 10
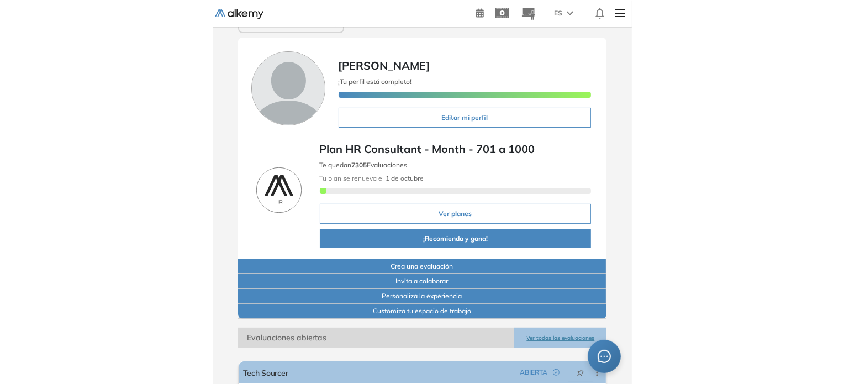
scroll to position [22, 0]
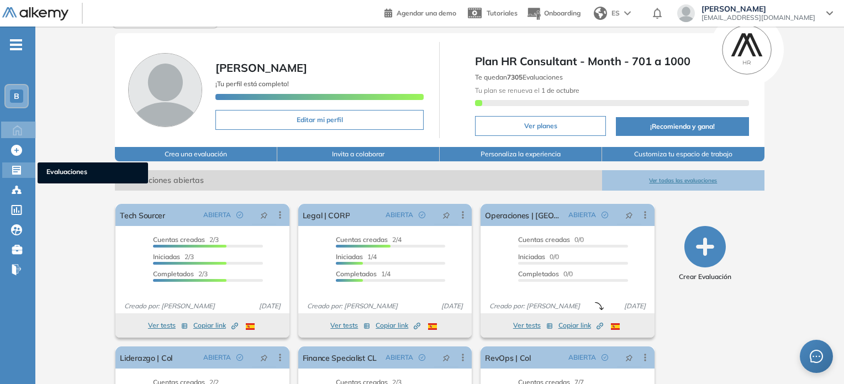
click at [15, 166] on icon at bounding box center [16, 170] width 9 height 9
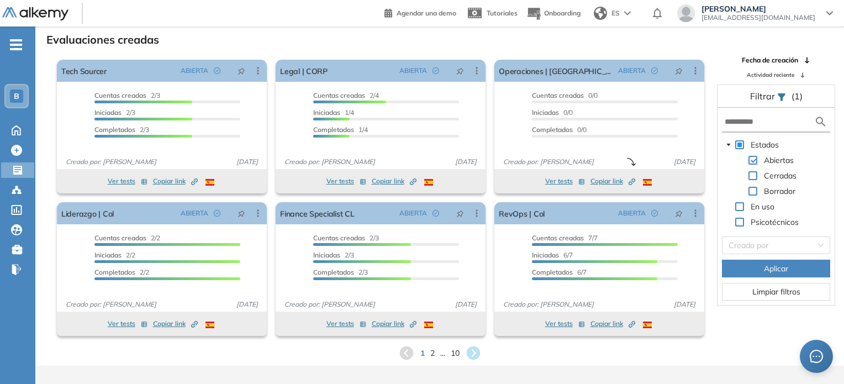
click at [423, 357] on div "1 2 ... 10" at bounding box center [439, 352] width 791 height 17
click at [423, 356] on span "2" at bounding box center [432, 352] width 5 height 13
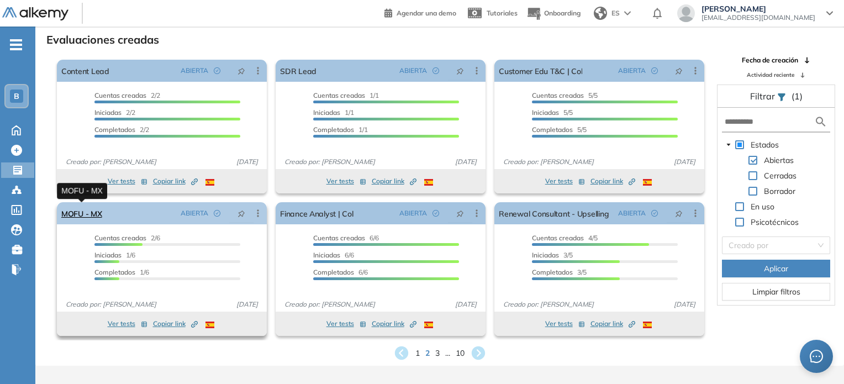
click at [89, 216] on link "MOFU - MX" at bounding box center [81, 213] width 41 height 22
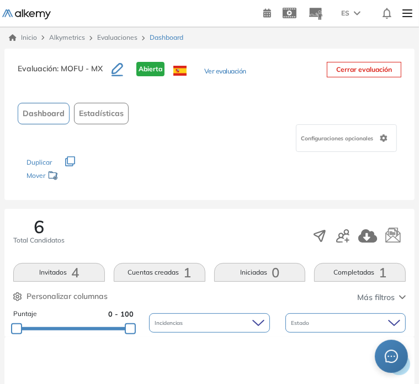
click at [119, 62] on button "button" at bounding box center [118, 69] width 12 height 14
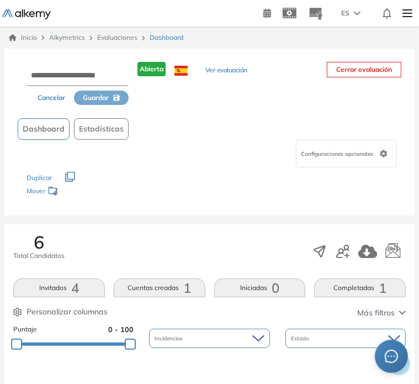
click at [349, 154] on span "Configuraciones opcionales" at bounding box center [338, 154] width 75 height 8
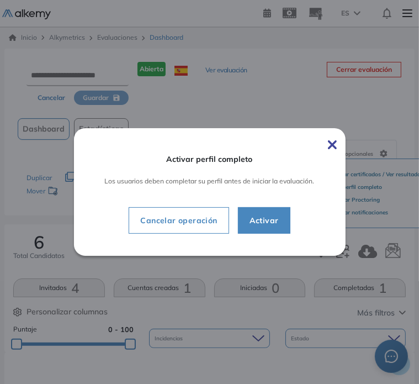
click at [178, 240] on div "Activar perfil completo Los usuarios deben completar su perfil antes de iniciar…" at bounding box center [210, 191] width 210 height 101
click at [171, 225] on span "Cancelar operación" at bounding box center [178, 220] width 94 height 13
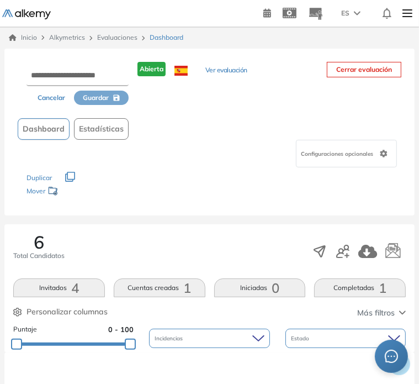
click at [212, 69] on button "Ver evaluación" at bounding box center [226, 71] width 42 height 12
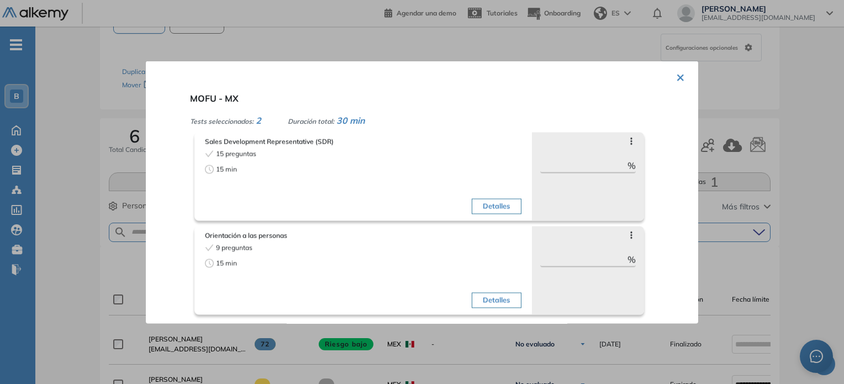
click at [339, 44] on div at bounding box center [422, 192] width 844 height 384
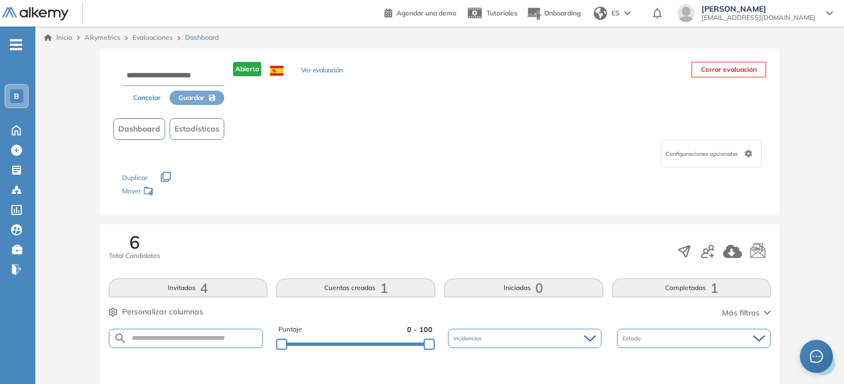
click at [151, 105] on div "Cancelar Guardar Abierta Ver evaluación Cerrar evaluación Dashboard Estadística…" at bounding box center [440, 132] width 680 height 167
click at [146, 97] on button "Cancelar" at bounding box center [146, 98] width 45 height 14
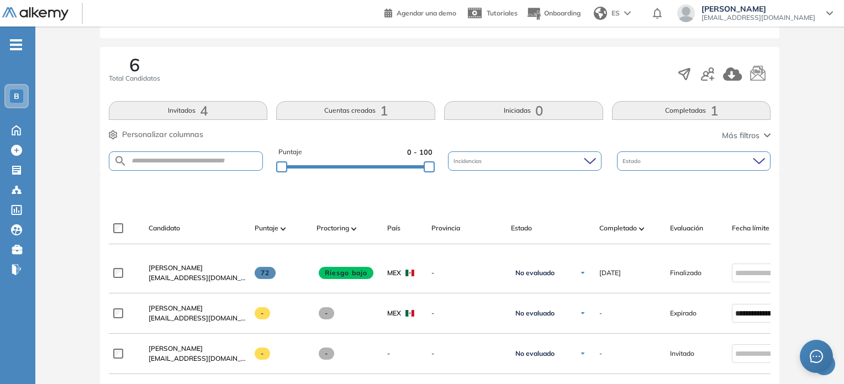
scroll to position [159, 0]
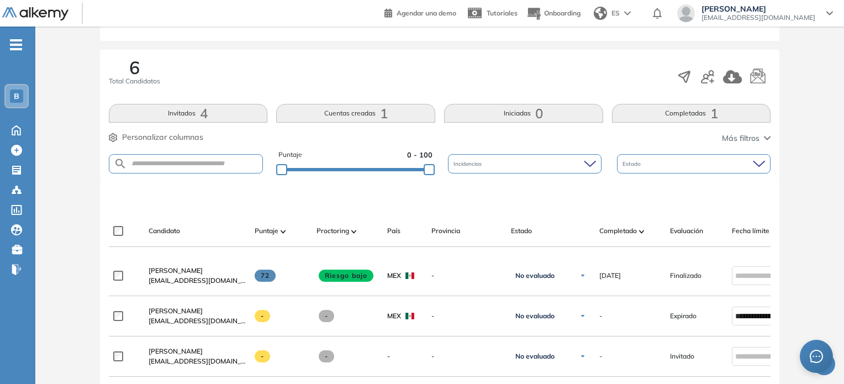
click at [423, 160] on span "Incidencias" at bounding box center [468, 164] width 30 height 8
click at [423, 129] on div "6 Total Candidatos Invitados 4 Cuentas creadas 1 Iniciadas 0 Completadas 1 Pers…" at bounding box center [440, 114] width 680 height 128
click at [423, 135] on span "Más filtros" at bounding box center [741, 138] width 38 height 12
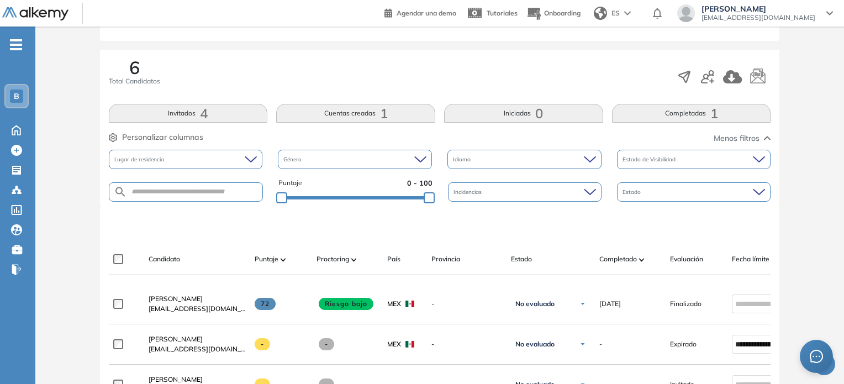
click at [423, 135] on span "Menos filtros" at bounding box center [736, 138] width 46 height 12
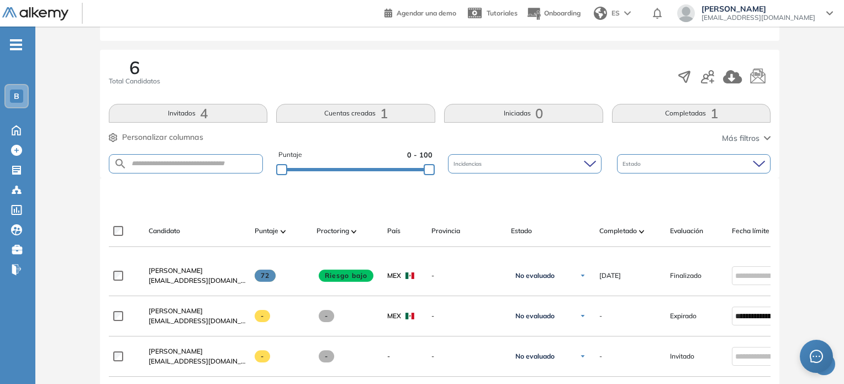
scroll to position [63, 0]
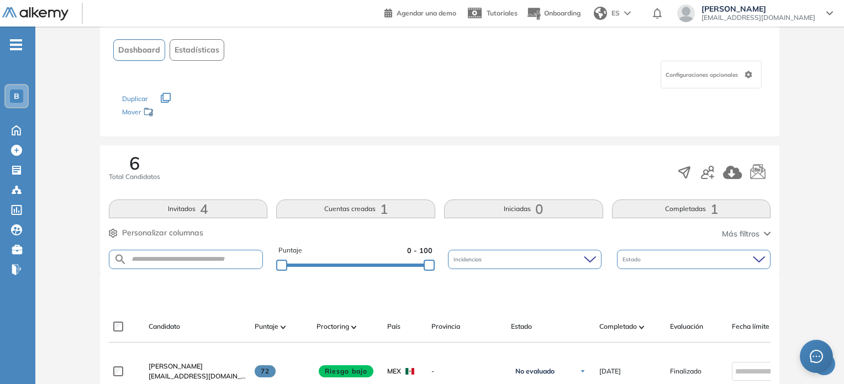
click at [423, 75] on icon at bounding box center [748, 75] width 8 height 8
click at [423, 76] on div "Configuraciones opcionales" at bounding box center [439, 75] width 653 height 28
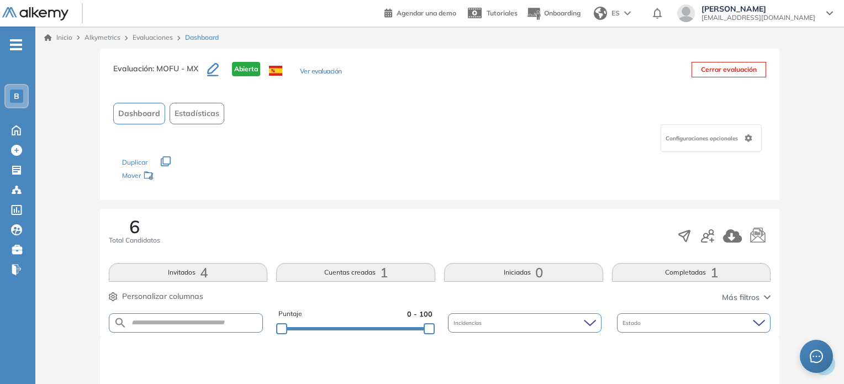
scroll to position [0, 0]
click at [214, 66] on icon "button" at bounding box center [213, 69] width 12 height 13
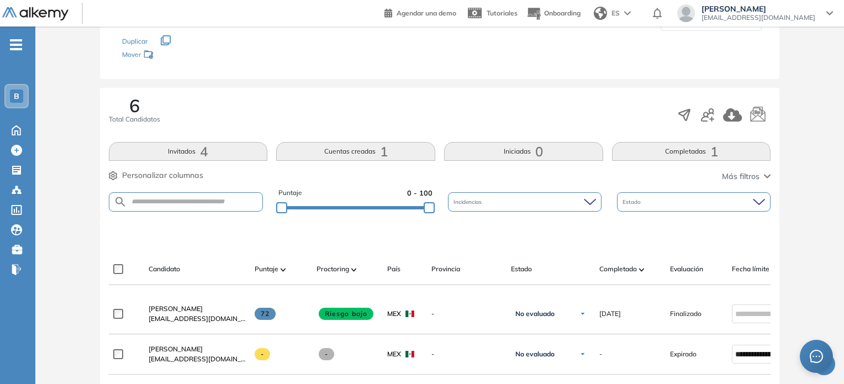
scroll to position [137, 0]
click at [161, 174] on span "Personalizar columnas" at bounding box center [162, 175] width 81 height 12
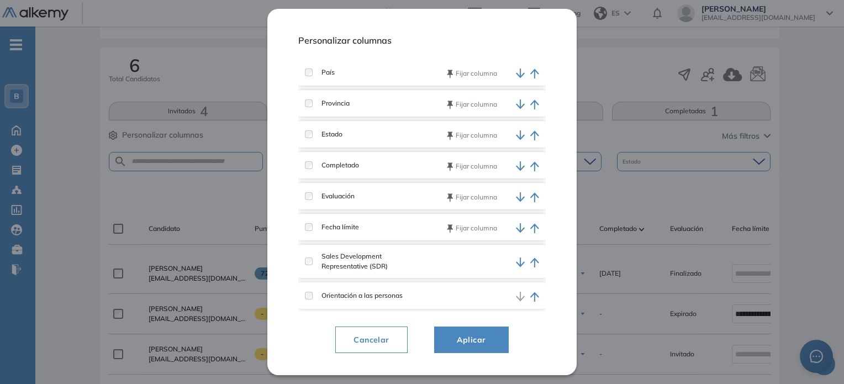
scroll to position [177, 0]
click at [423, 336] on span "Aplicar" at bounding box center [471, 339] width 47 height 13
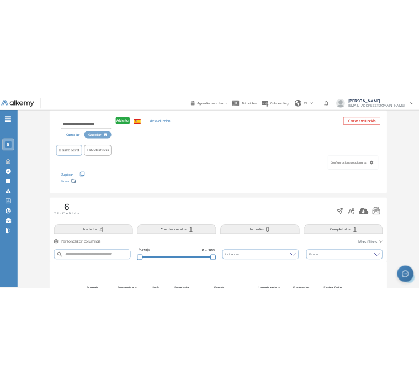
scroll to position [0, 0]
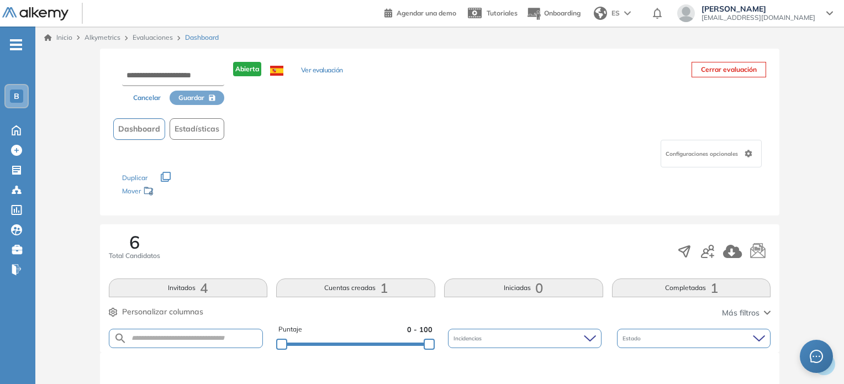
click at [140, 193] on div "Mover" at bounding box center [177, 192] width 110 height 20
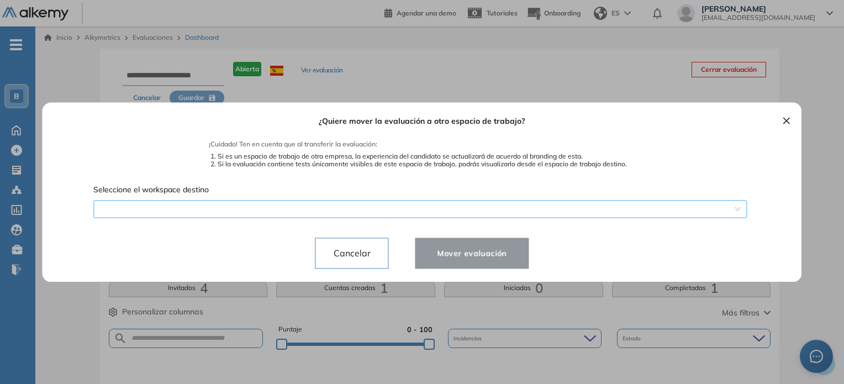
click at [169, 202] on span at bounding box center [420, 208] width 640 height 17
click at [347, 43] on div at bounding box center [422, 192] width 844 height 384
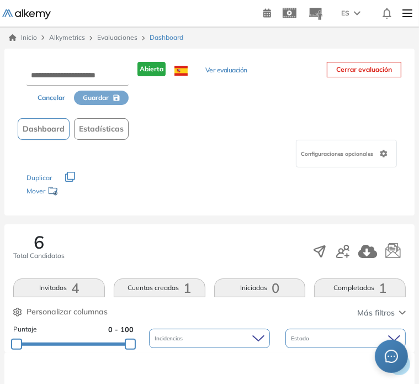
click at [222, 73] on button "Ver evaluación" at bounding box center [226, 71] width 42 height 12
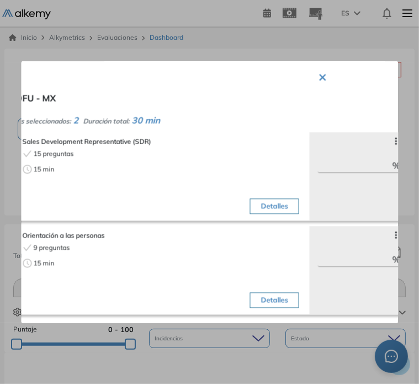
scroll to position [0, 121]
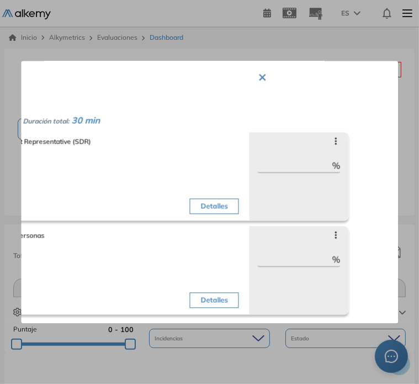
click at [333, 136] on icon at bounding box center [336, 140] width 9 height 9
click at [363, 148] on div "Sales Development Representative (SDR) 15 preguntas 15 min Detalles Saltar preg…" at bounding box center [168, 173] width 433 height 94
click at [258, 68] on button "×" at bounding box center [262, 76] width 9 height 22
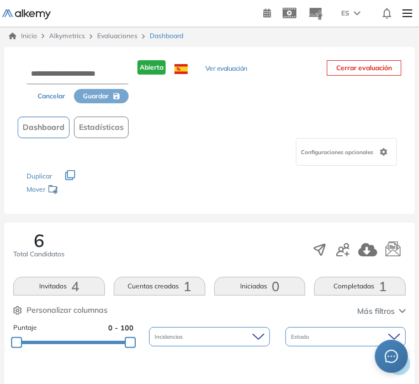
scroll to position [0, 0]
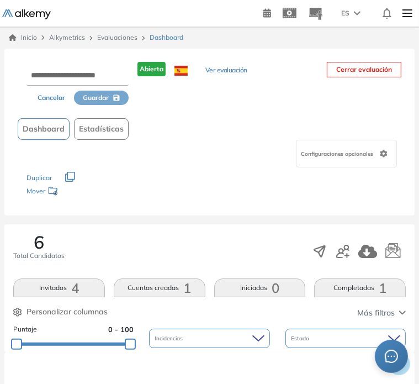
click at [59, 96] on button "Cancelar" at bounding box center [51, 98] width 45 height 14
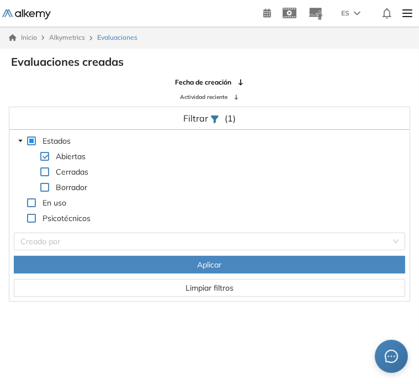
scroll to position [22, 0]
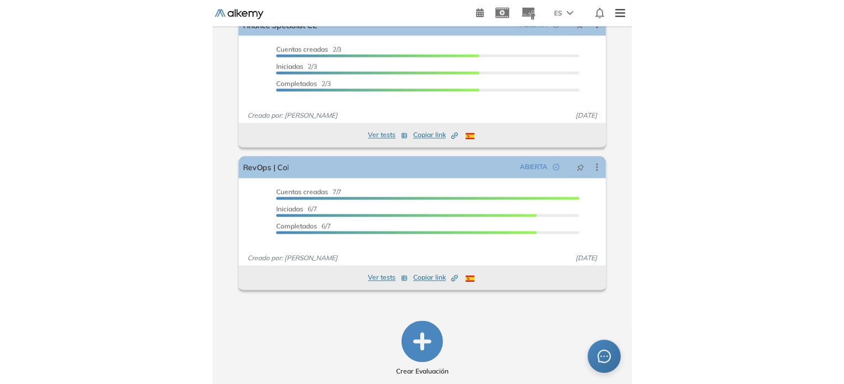
scroll to position [130, 0]
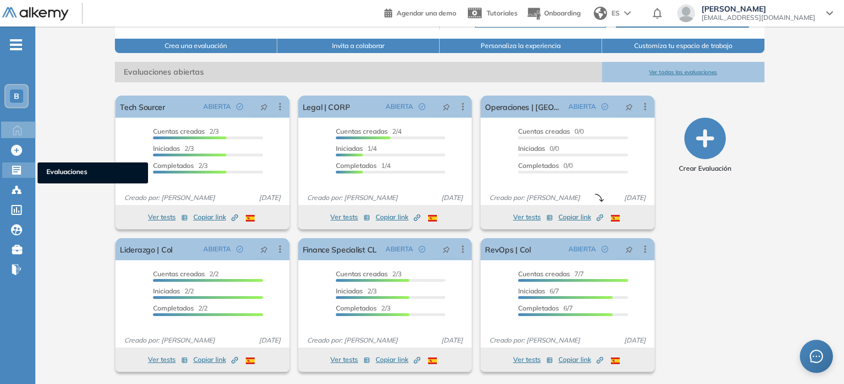
click at [19, 172] on icon at bounding box center [16, 170] width 9 height 9
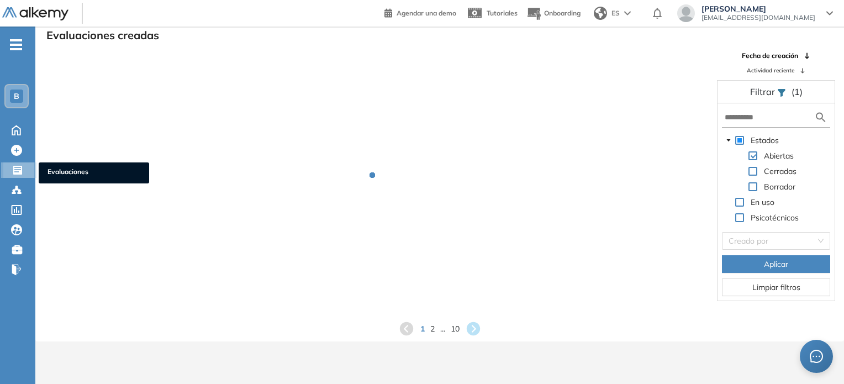
scroll to position [26, 0]
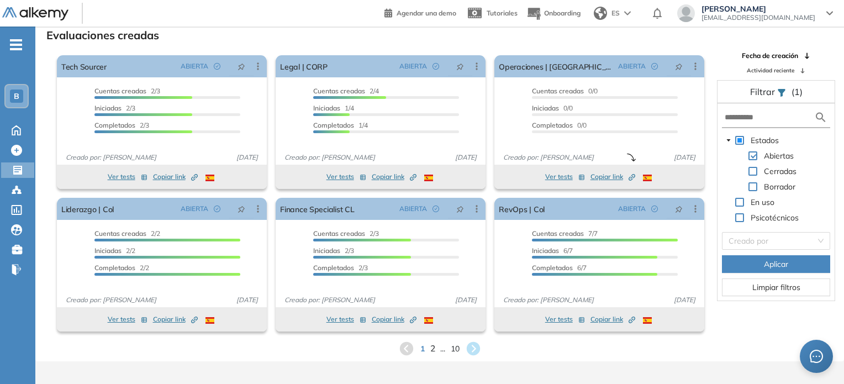
click at [423, 348] on span "2" at bounding box center [432, 348] width 5 height 13
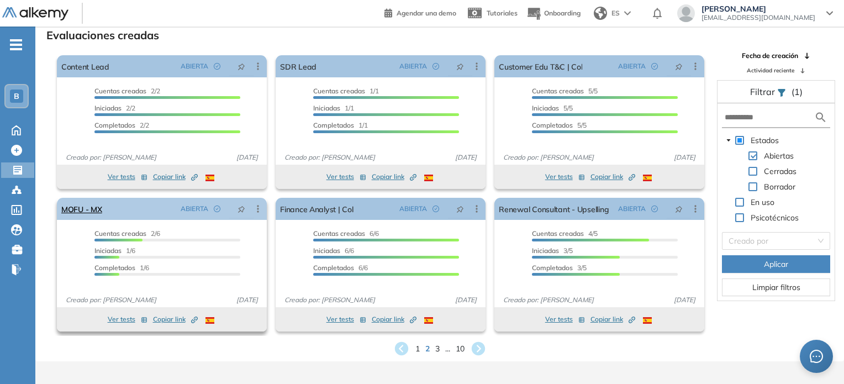
click at [258, 209] on icon at bounding box center [257, 208] width 11 height 11
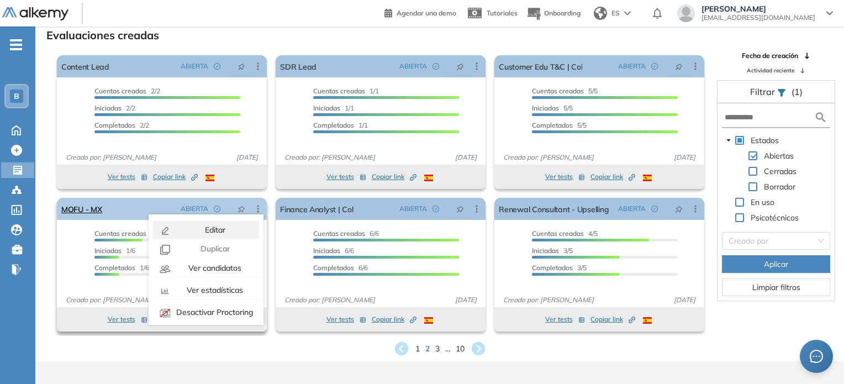
click at [236, 229] on div "Editar" at bounding box center [213, 230] width 81 height 12
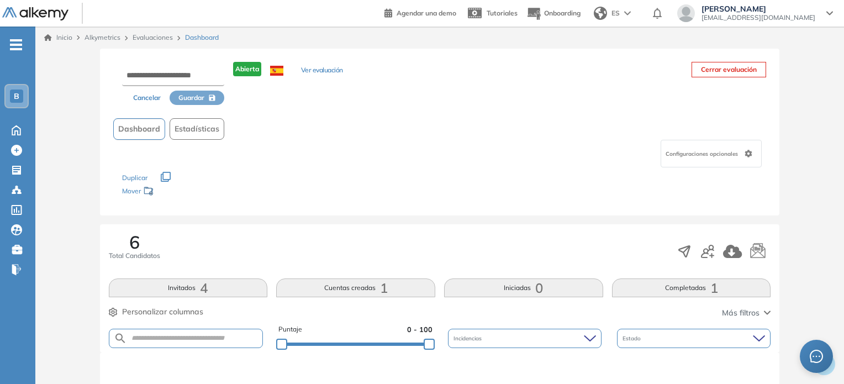
scroll to position [26, 0]
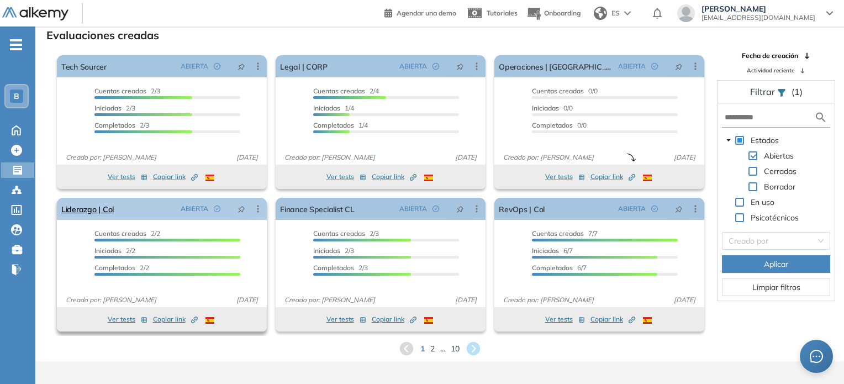
click at [256, 210] on icon at bounding box center [257, 208] width 11 height 11
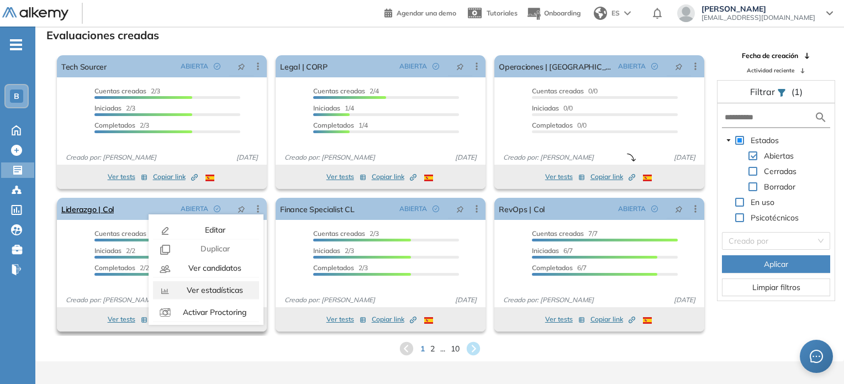
scroll to position [69, 0]
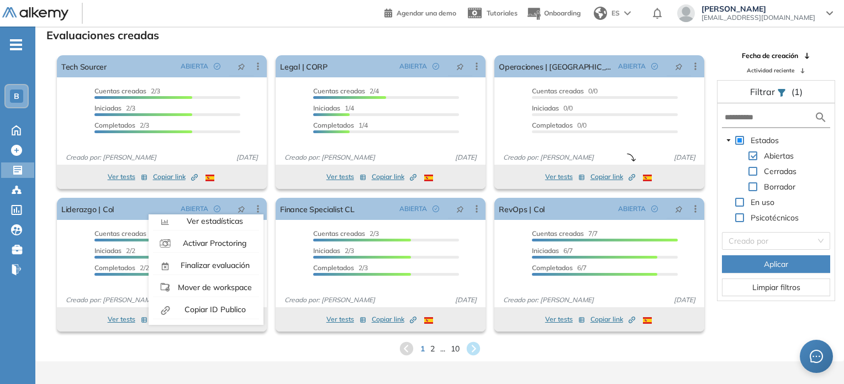
click at [271, 351] on div "1 2 ... 10" at bounding box center [439, 348] width 791 height 17
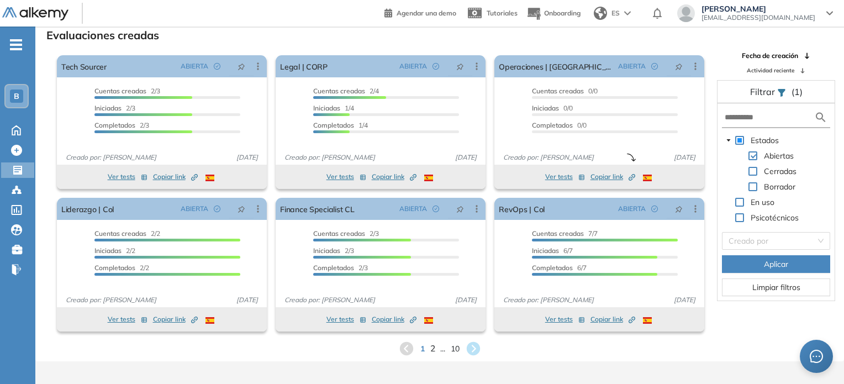
click at [423, 348] on span "2" at bounding box center [432, 348] width 5 height 13
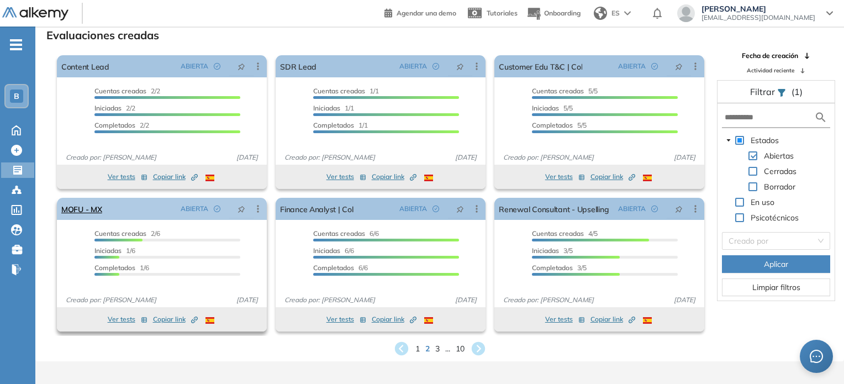
click at [254, 206] on icon at bounding box center [257, 208] width 11 height 11
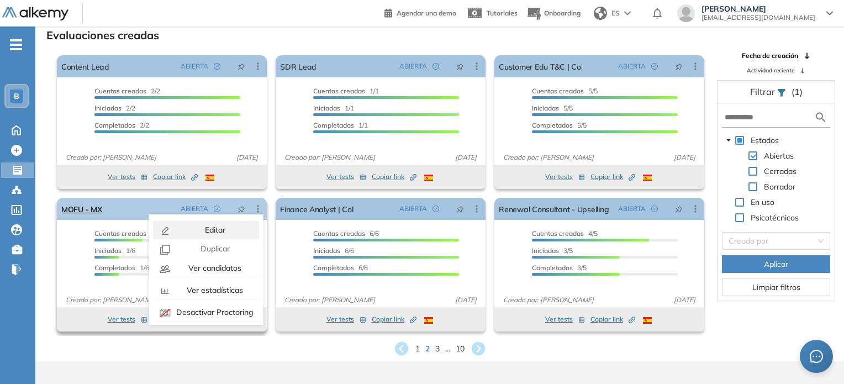
click at [243, 227] on div "Editar" at bounding box center [213, 230] width 81 height 12
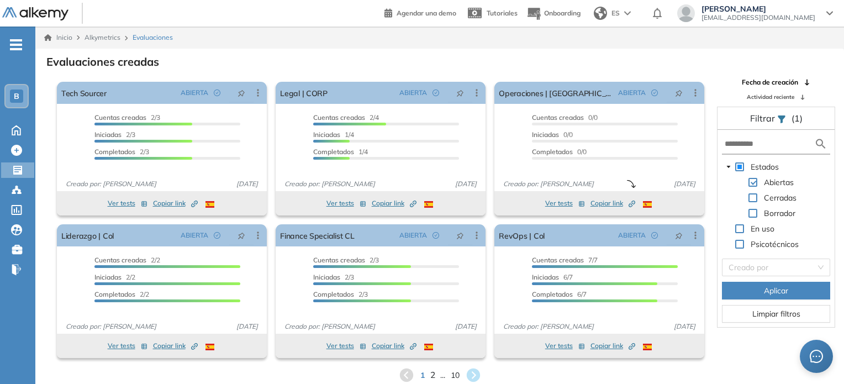
click at [423, 378] on span "2" at bounding box center [432, 374] width 5 height 13
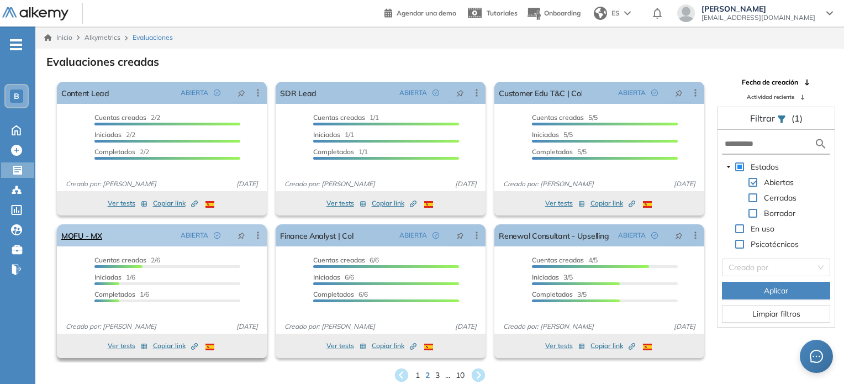
click at [255, 236] on icon at bounding box center [257, 235] width 11 height 11
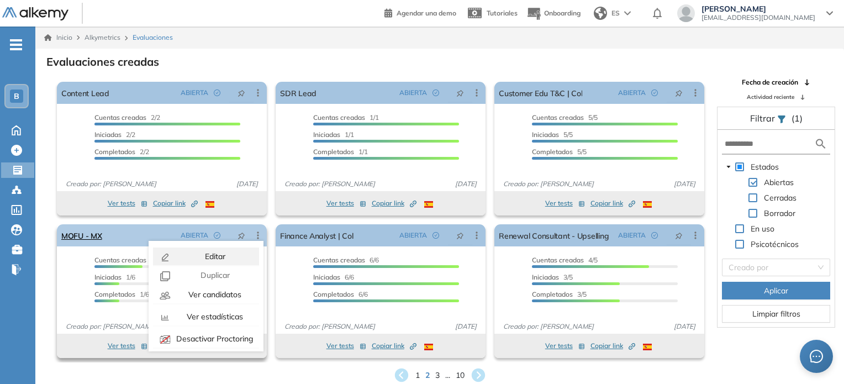
click at [208, 253] on span "Editar" at bounding box center [214, 256] width 23 height 10
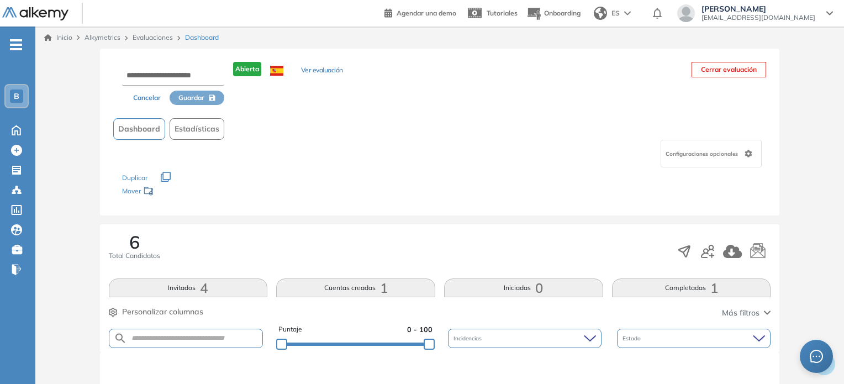
click at [423, 151] on div "Configuraciones opcionales" at bounding box center [710, 154] width 101 height 28
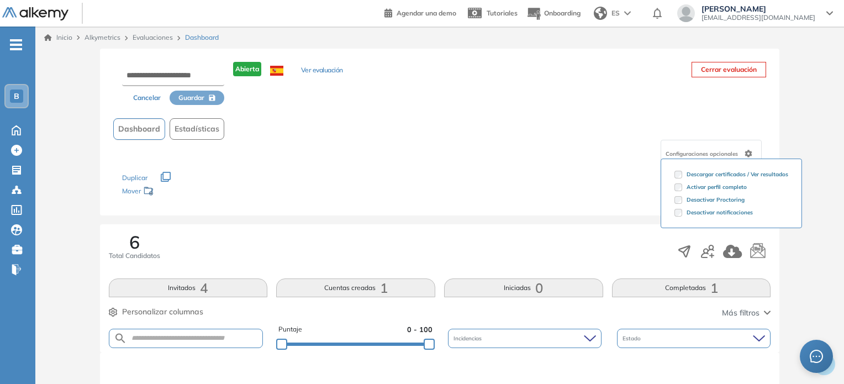
click at [423, 171] on div "Duplicar" at bounding box center [439, 172] width 635 height 10
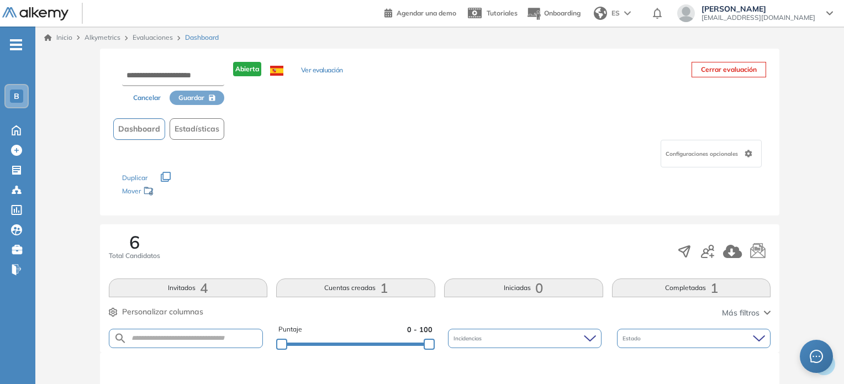
click at [316, 70] on button "Ver evaluación" at bounding box center [322, 71] width 42 height 12
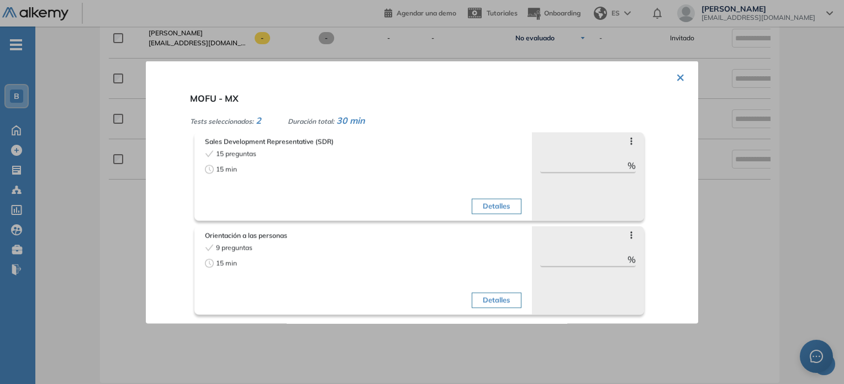
scroll to position [512, 0]
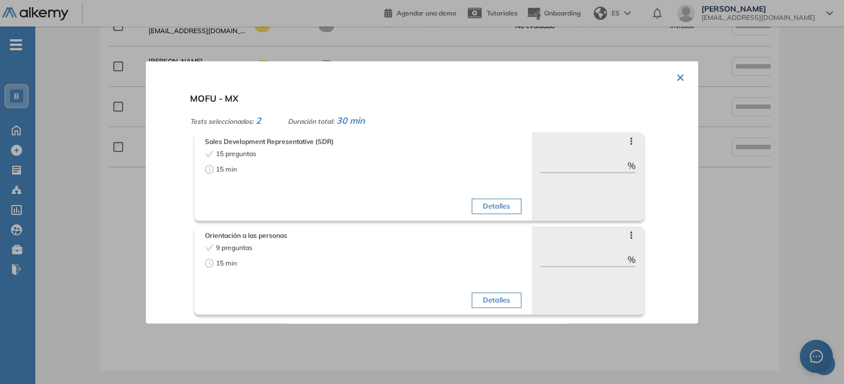
click at [423, 139] on icon at bounding box center [631, 140] width 9 height 9
click at [423, 239] on div at bounding box center [422, 192] width 844 height 384
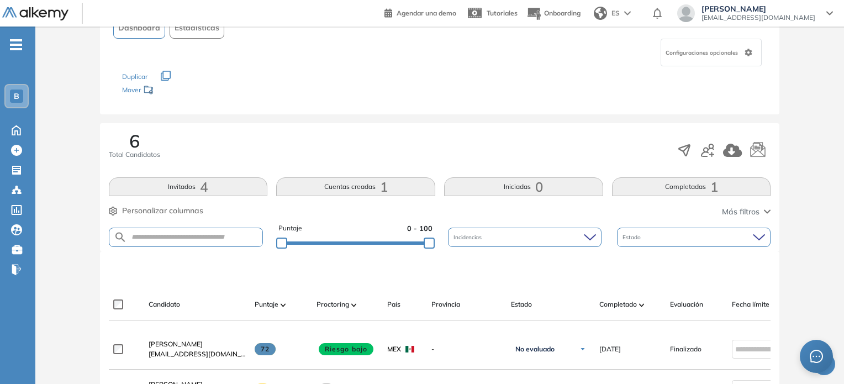
scroll to position [100, 0]
click at [113, 208] on icon "button" at bounding box center [113, 211] width 9 height 9
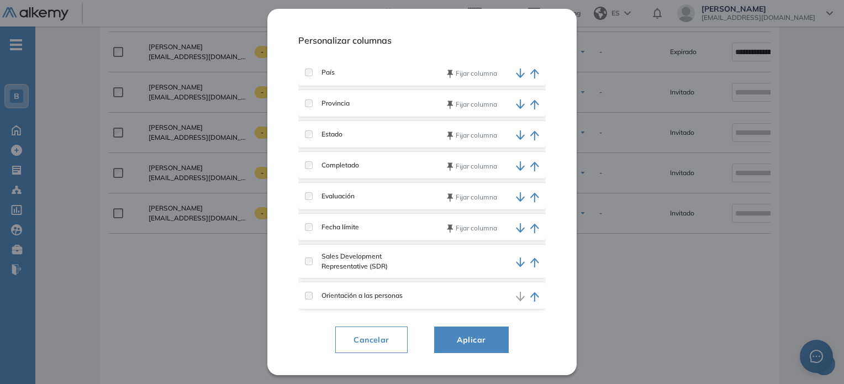
scroll to position [443, 0]
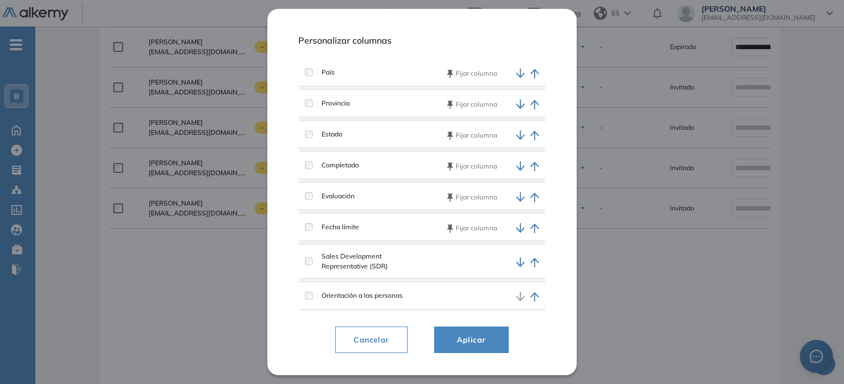
click at [364, 340] on span "Cancelar" at bounding box center [370, 339] width 53 height 13
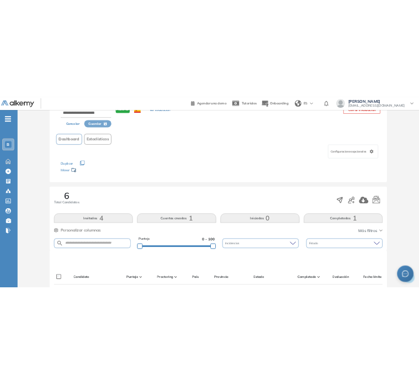
scroll to position [0, 0]
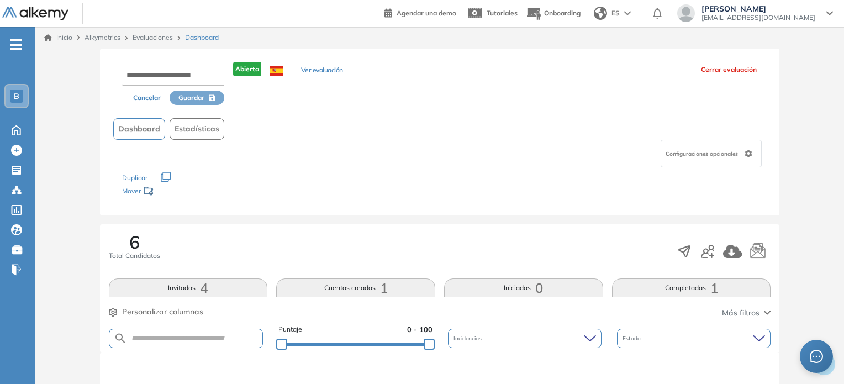
click at [331, 70] on button "Ver evaluación" at bounding box center [322, 71] width 42 height 12
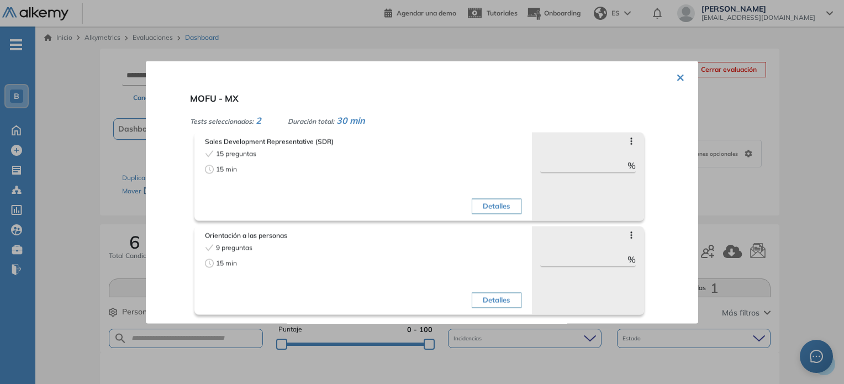
click at [301, 71] on div "× MOFU - MX Tests seleccionados: 2 Duración total: 30 min Sales Development Rep…" at bounding box center [422, 192] width 552 height 262
click at [233, 53] on div at bounding box center [422, 192] width 844 height 384
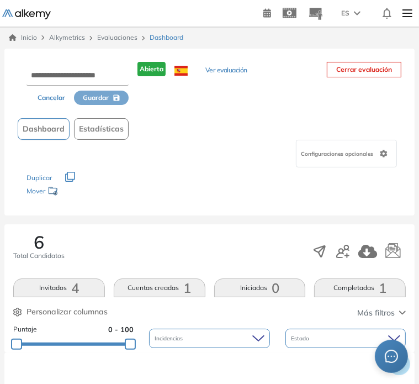
click at [373, 150] on span "Configuraciones opcionales" at bounding box center [338, 154] width 75 height 8
click at [232, 71] on button "Ver evaluación" at bounding box center [226, 71] width 42 height 12
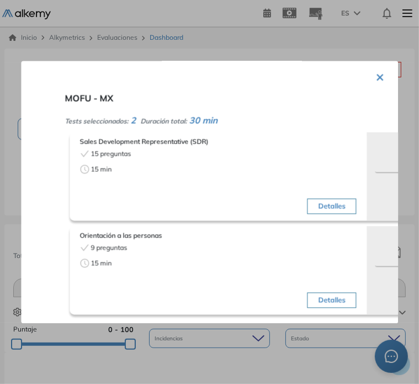
click at [351, 204] on button "Detalles" at bounding box center [331, 205] width 49 height 15
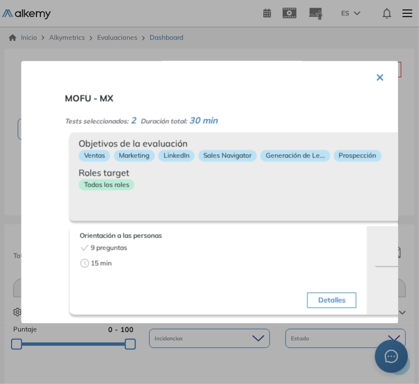
click at [351, 204] on div "Objetivos de la evaluación Ventas Marketing LinkedIn Sales Navigator Generación…" at bounding box center [268, 176] width 397 height 88
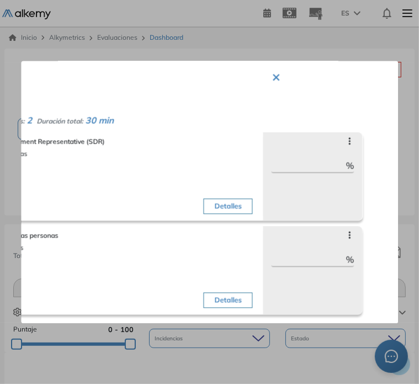
scroll to position [0, 104]
click at [276, 77] on button "×" at bounding box center [276, 76] width 9 height 22
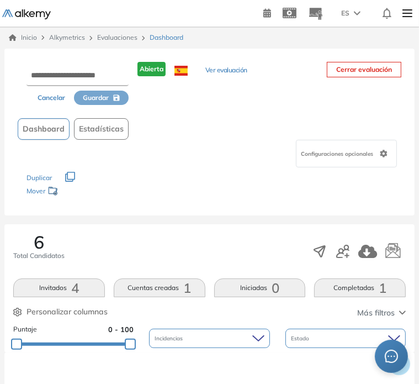
click at [405, 10] on img at bounding box center [407, 13] width 19 height 22
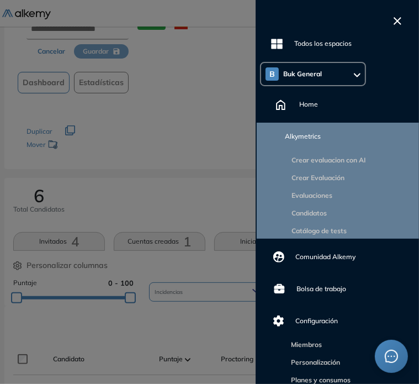
scroll to position [20, 0]
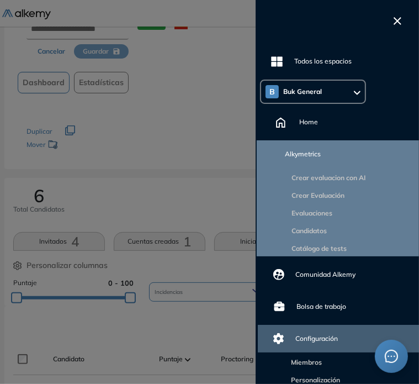
click at [327, 333] on span "Configuración" at bounding box center [316, 338] width 43 height 10
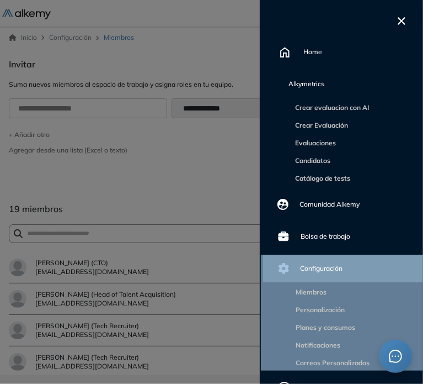
scroll to position [104, 0]
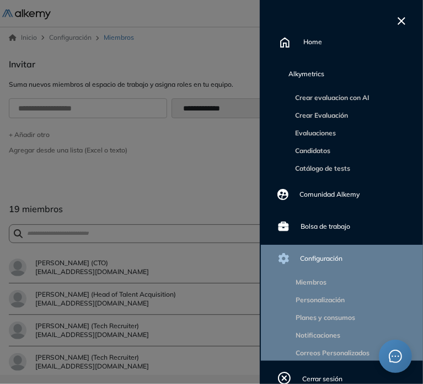
click at [187, 148] on div at bounding box center [211, 192] width 423 height 384
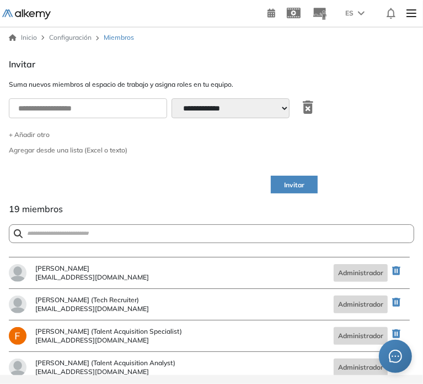
scroll to position [340, 0]
click at [324, 13] on icon at bounding box center [319, 15] width 15 height 19
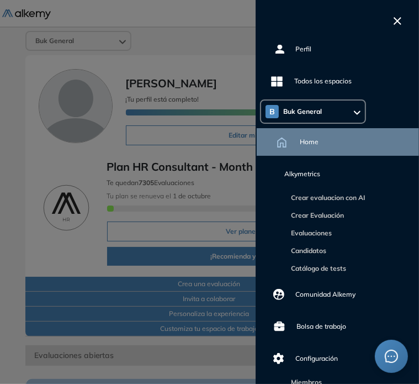
click at [402, 26] on button "button" at bounding box center [397, 19] width 17 height 13
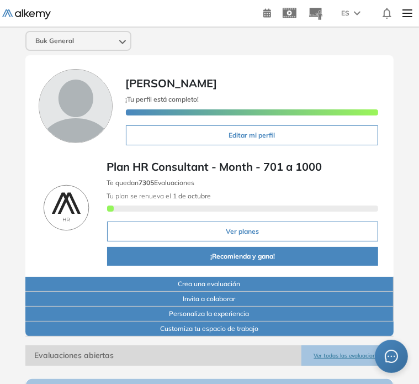
click at [110, 40] on div "Buk General" at bounding box center [78, 41] width 104 height 18
click at [409, 7] on img at bounding box center [407, 13] width 19 height 22
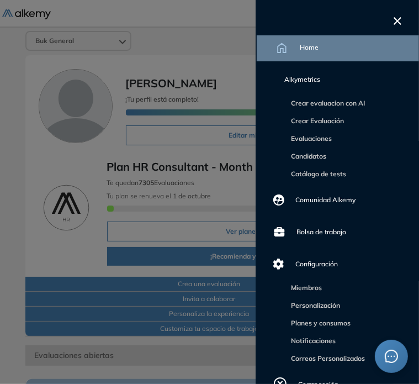
scroll to position [104, 0]
